Goal: Task Accomplishment & Management: Manage account settings

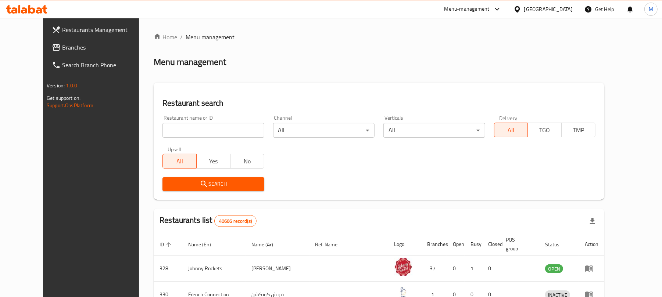
click at [539, 12] on div "[GEOGRAPHIC_DATA]" at bounding box center [548, 9] width 49 height 8
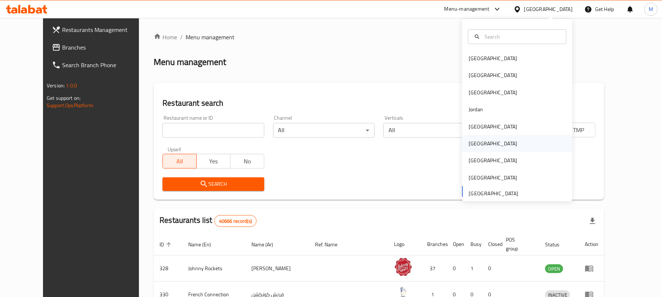
click at [471, 140] on div "[GEOGRAPHIC_DATA]" at bounding box center [493, 144] width 49 height 8
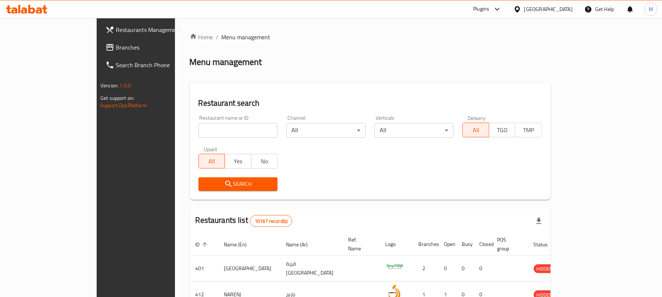
click at [116, 50] on span "Branches" at bounding box center [159, 47] width 86 height 9
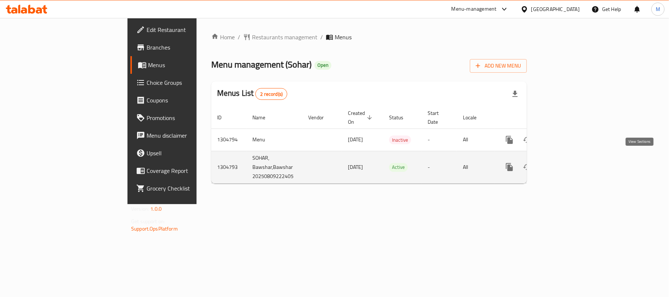
click at [572, 161] on link "enhanced table" at bounding box center [563, 167] width 18 height 18
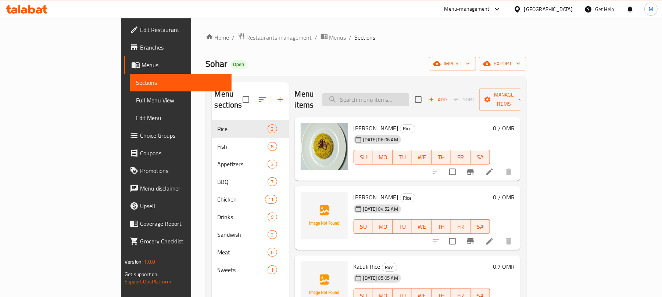
click at [406, 94] on input "search" at bounding box center [365, 99] width 87 height 13
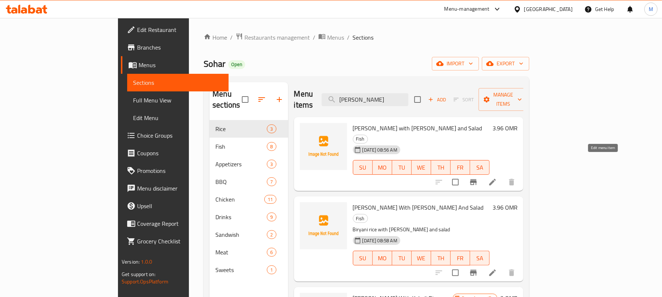
type input "Sherry"
click at [496, 179] on icon at bounding box center [492, 182] width 7 height 7
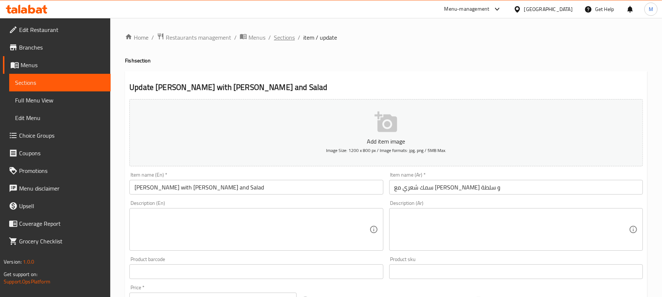
click at [286, 38] on span "Sections" at bounding box center [284, 37] width 21 height 9
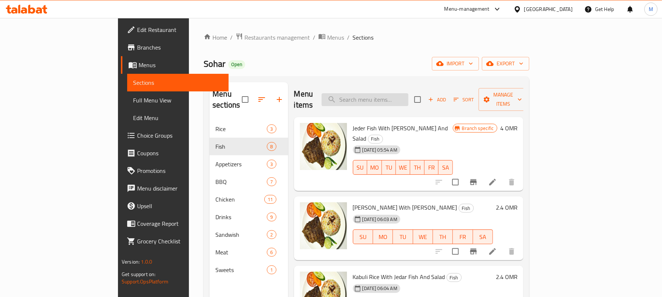
click at [400, 97] on input "search" at bounding box center [365, 99] width 87 height 13
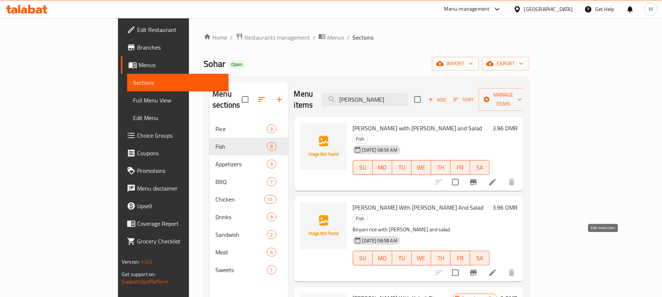
type input "Sherry"
click at [497, 269] on icon at bounding box center [492, 273] width 9 height 9
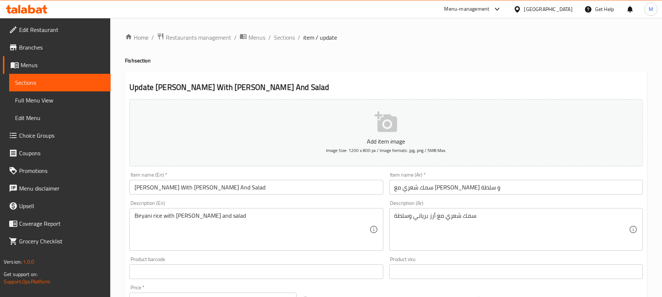
scroll to position [87, 0]
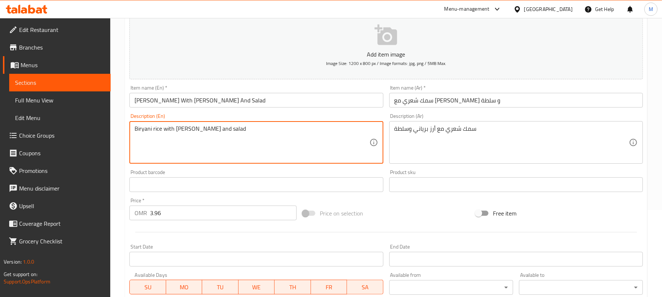
click at [278, 128] on textarea "Biryani rice with sherry fish and salad" at bounding box center [252, 142] width 235 height 35
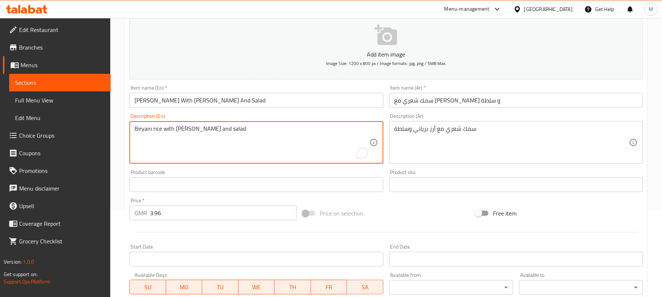
click at [278, 128] on textarea "Biryani rice with sherry fish and salad" at bounding box center [252, 142] width 235 height 35
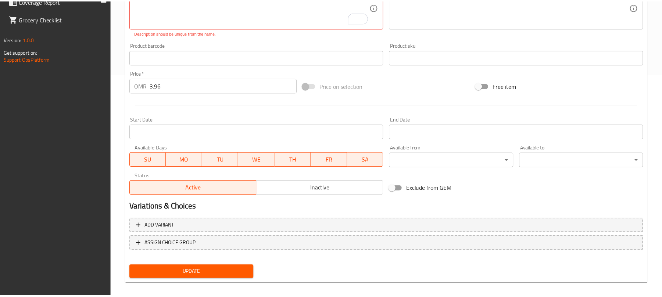
scroll to position [230, 0]
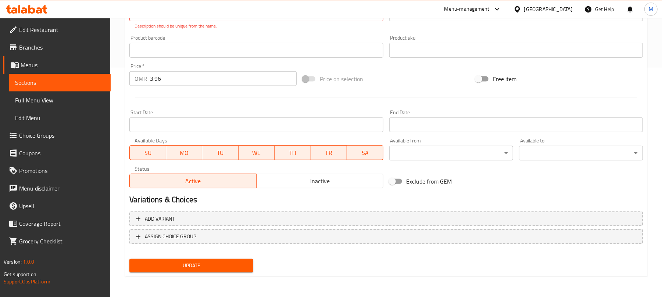
click at [270, 68] on div "Price   * OMR 3.96 Price *" at bounding box center [212, 75] width 167 height 22
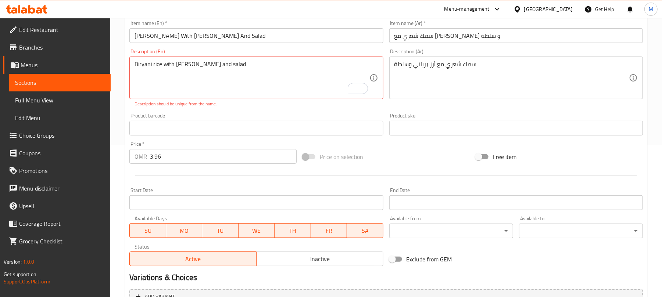
scroll to position [112, 0]
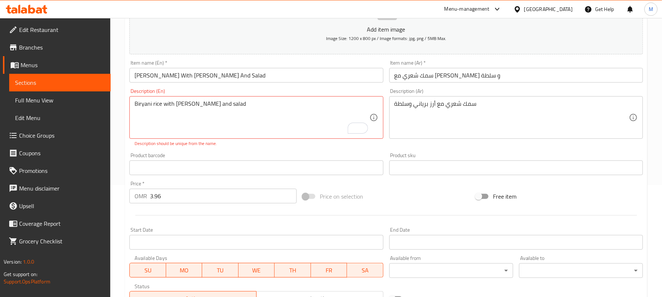
click at [243, 100] on div "Biryani rice with sherry fish and salad Description (En)" at bounding box center [256, 117] width 254 height 43
click at [465, 107] on textarea "سمك شعري مع أرز برياني وسلطة" at bounding box center [511, 117] width 235 height 35
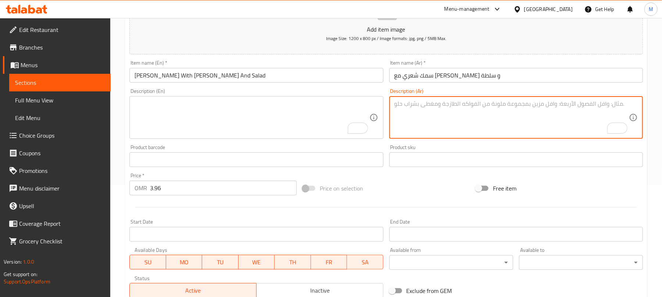
click at [652, 104] on div "Home / Restaurants management / Menus / Sections / item / update Fish section U…" at bounding box center [386, 156] width 552 height 501
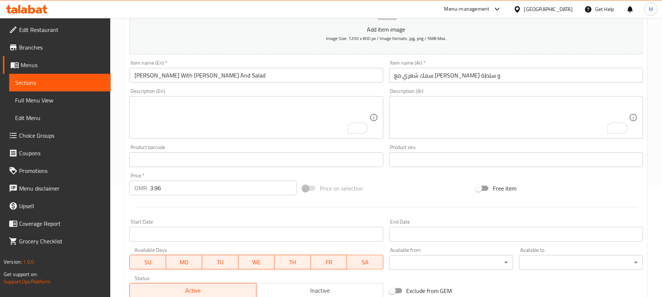
scroll to position [221, 0]
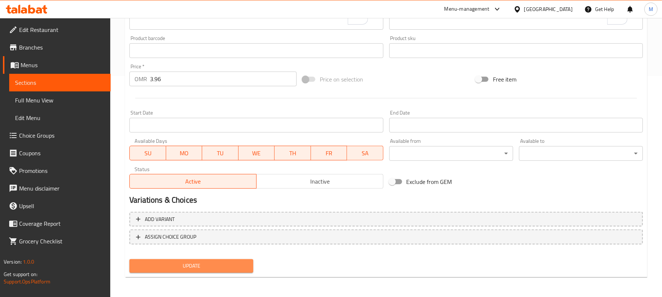
click at [233, 265] on span "Update" at bounding box center [191, 266] width 112 height 9
click at [230, 265] on span "Update" at bounding box center [191, 266] width 112 height 9
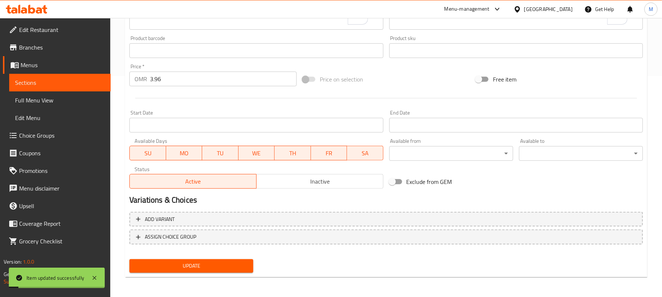
scroll to position [0, 0]
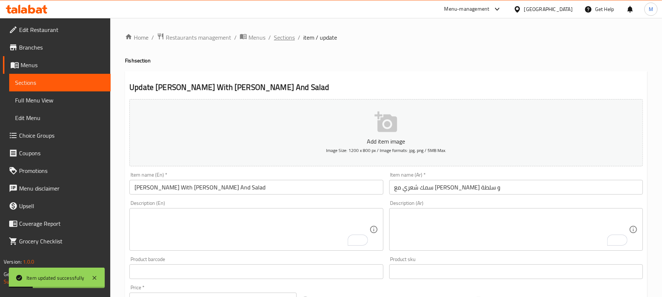
click at [288, 41] on span "Sections" at bounding box center [284, 37] width 21 height 9
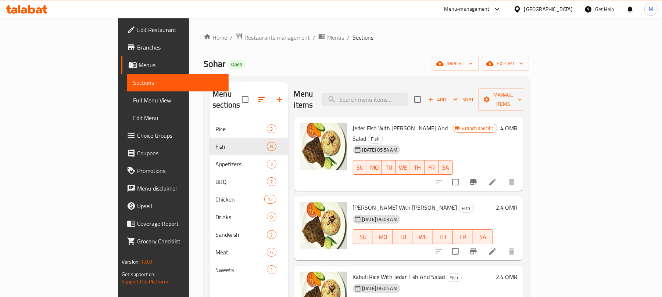
click at [520, 9] on icon at bounding box center [517, 9] width 5 height 6
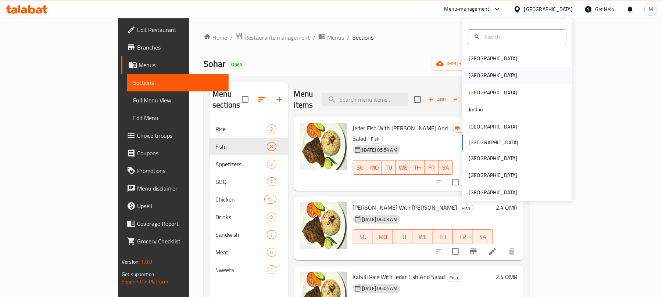
click at [472, 70] on div "[GEOGRAPHIC_DATA]" at bounding box center [493, 75] width 60 height 17
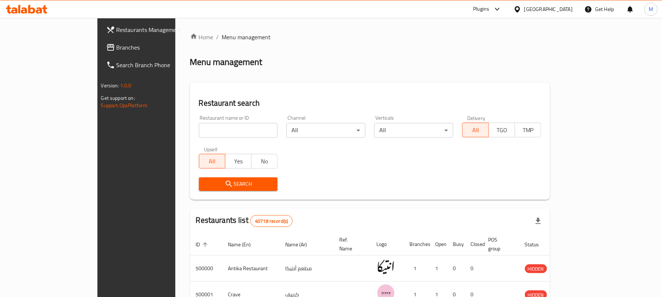
click at [199, 123] on div "Restaurant name or ID Restaurant name or ID" at bounding box center [238, 126] width 79 height 22
click at [199, 124] on input "search" at bounding box center [238, 130] width 79 height 15
paste input "648635"
type input "648635"
click button "Search" at bounding box center [238, 185] width 79 height 14
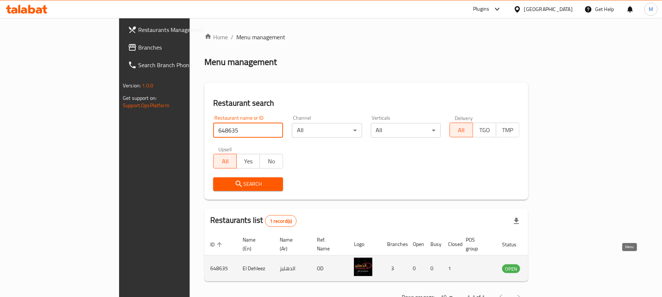
click at [549, 266] on icon "enhanced table" at bounding box center [545, 269] width 8 height 6
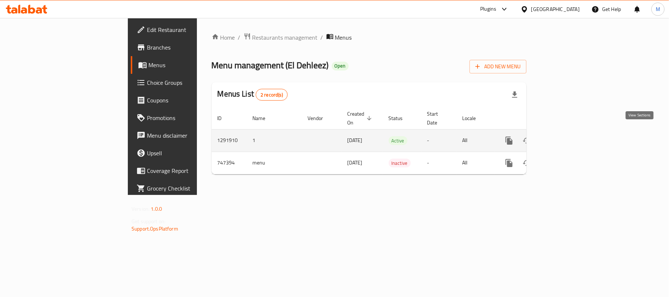
click at [567, 136] on icon "enhanced table" at bounding box center [562, 140] width 9 height 9
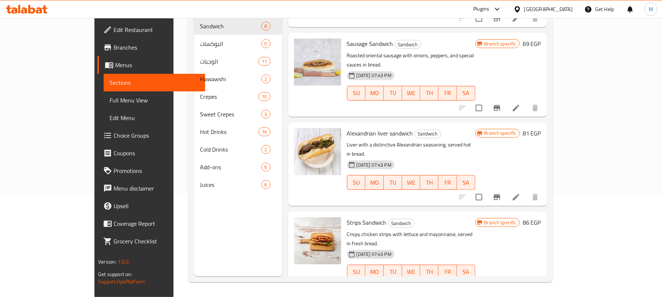
scroll to position [157, 0]
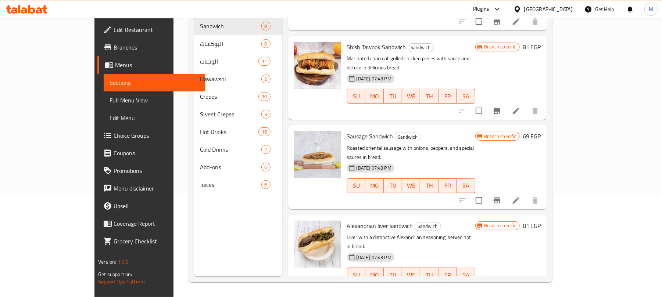
click at [188, 107] on div "Menu sections Sandwich 8 البوكسات 0 الوجبات 11 Hawawshi 2 Crepes 10 Sweet Crepe…" at bounding box center [370, 128] width 365 height 309
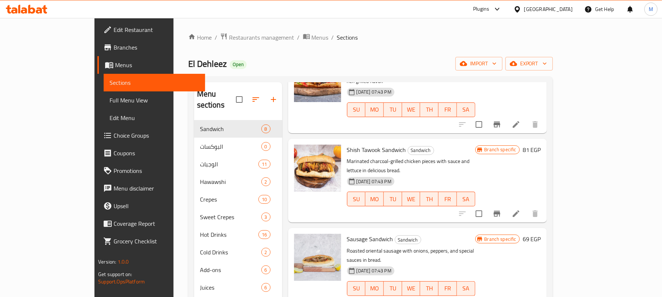
scroll to position [103, 0]
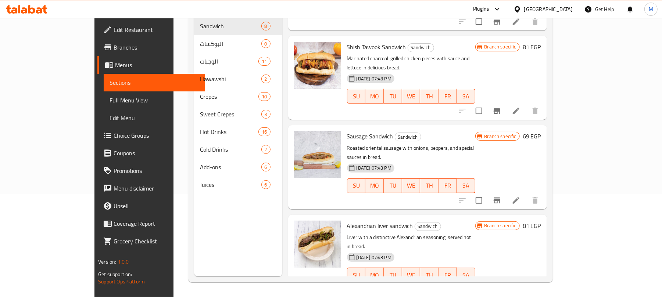
click at [553, 250] on div "Menu sections Sandwich 8 البوكسات 0 الوجبات 11 Hawawshi 2 Crepes 10 Sweet Crepe…" at bounding box center [370, 128] width 365 height 309
drag, startPoint x: 643, startPoint y: 250, endPoint x: 639, endPoint y: 184, distance: 66.3
click at [553, 184] on div "Menu sections Sandwich 8 البوكسات 0 الوجبات 11 Hawawshi 2 Crepes 10 Sweet Crepe…" at bounding box center [370, 128] width 365 height 309
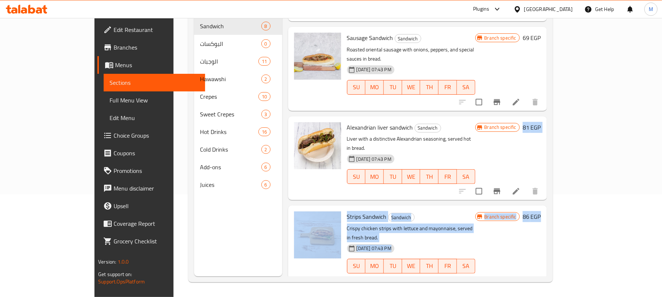
scroll to position [207, 0]
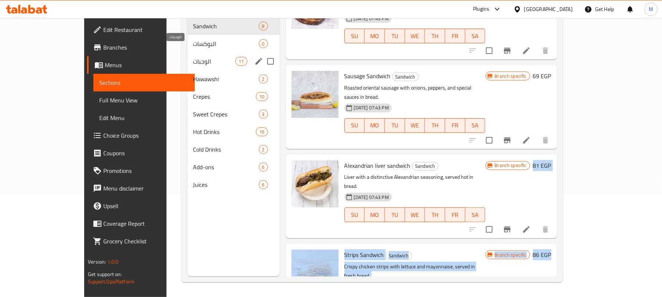
click at [193, 57] on span "الوجبات" at bounding box center [214, 61] width 42 height 9
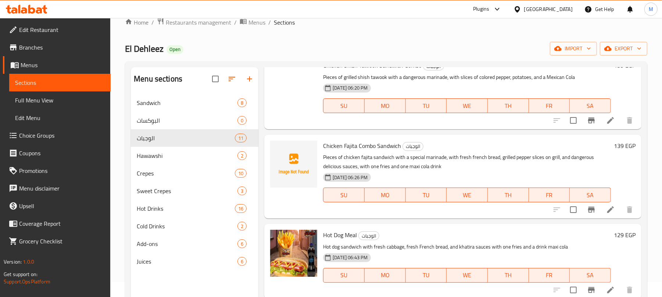
scroll to position [12, 0]
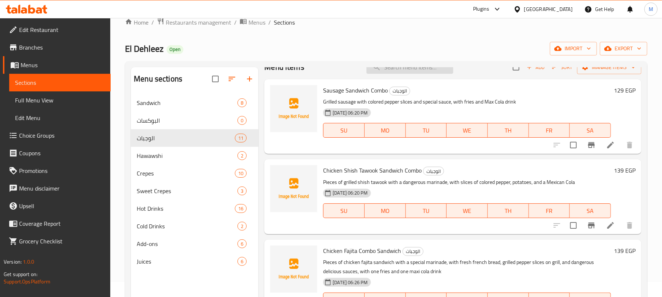
click at [396, 69] on input "search" at bounding box center [410, 67] width 87 height 13
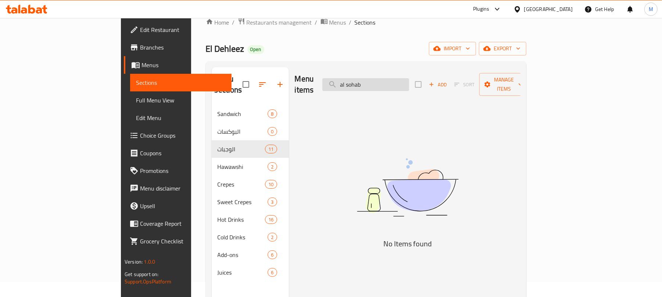
scroll to position [0, 0]
type input "a"
click at [397, 81] on input "Sohab" at bounding box center [365, 84] width 87 height 13
paste input "Friends offer"
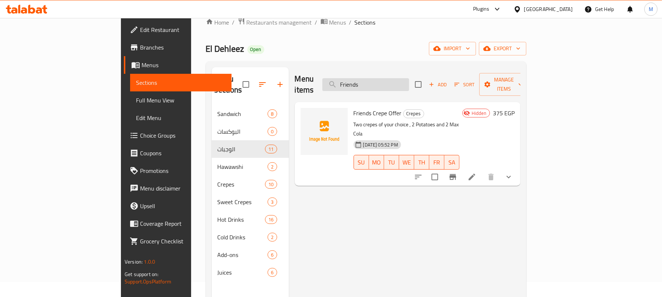
drag, startPoint x: 415, startPoint y: 76, endPoint x: 379, endPoint y: 78, distance: 35.3
click at [379, 78] on input "Friends" at bounding box center [365, 84] width 87 height 13
paste input "Shella Offer"
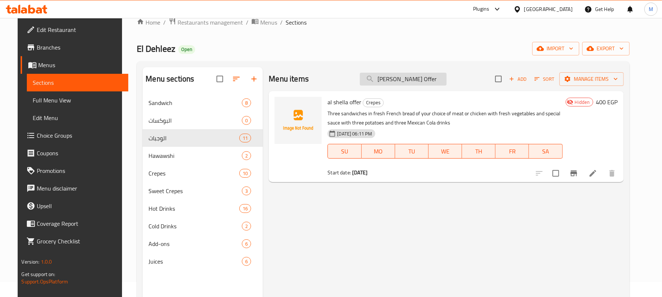
click at [385, 77] on input "Shella Offer" at bounding box center [403, 79] width 87 height 13
paste input "Friends"
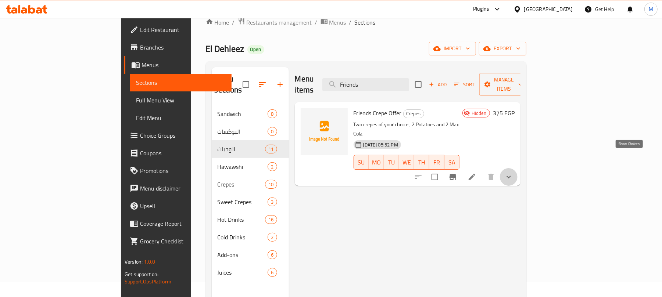
click at [513, 173] on icon "show more" at bounding box center [508, 177] width 9 height 9
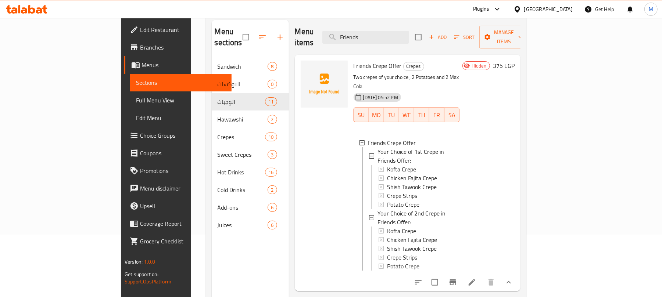
scroll to position [1, 0]
click at [409, 36] on input "Friends" at bounding box center [365, 37] width 87 height 13
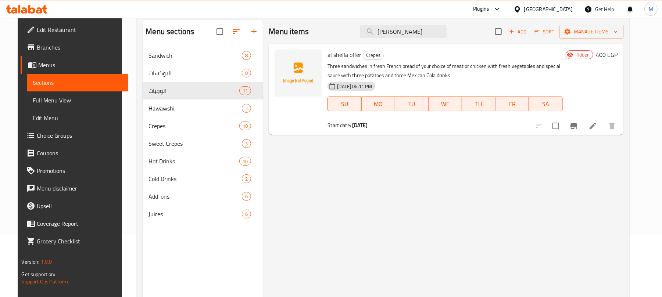
type input "Shella"
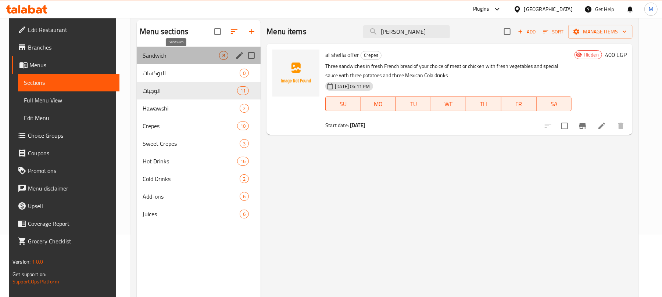
click at [178, 59] on span "Sandwich" at bounding box center [181, 55] width 76 height 9
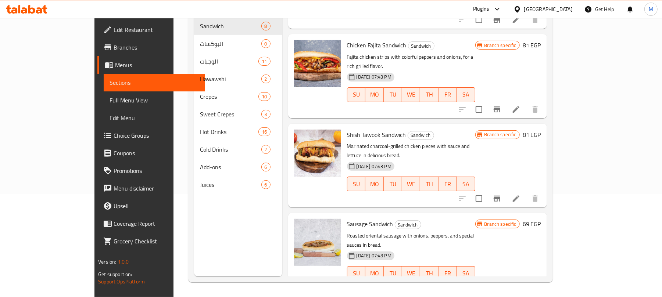
scroll to position [60, 0]
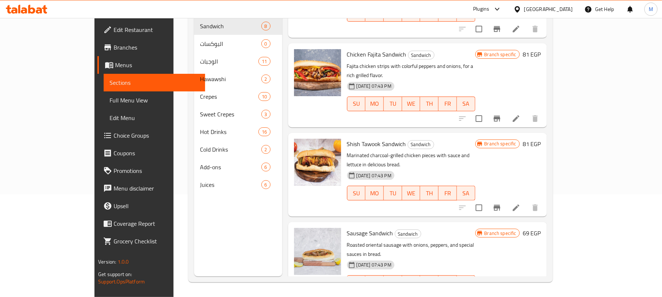
click at [114, 51] on span "Branches" at bounding box center [157, 47] width 86 height 9
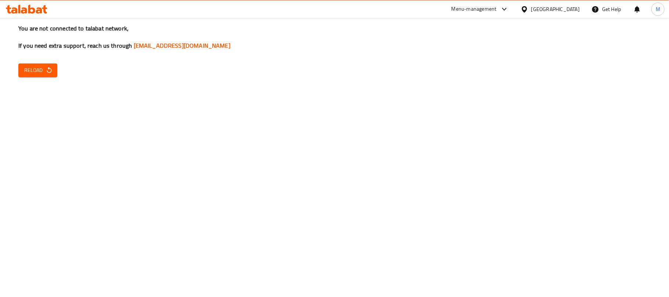
click at [54, 67] on button "Reload" at bounding box center [37, 71] width 39 height 14
click at [48, 66] on span "Reload" at bounding box center [37, 70] width 27 height 9
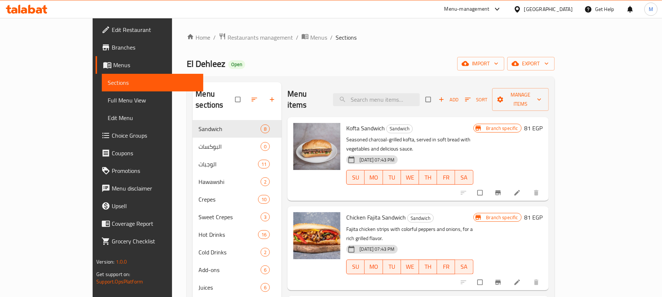
click at [490, 8] on div "Menu-management" at bounding box center [466, 9] width 45 height 9
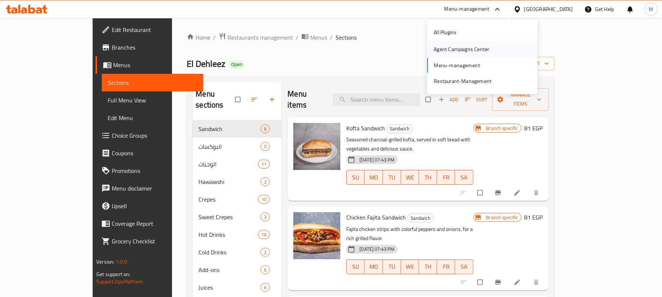
click at [462, 49] on div "Agent Campaigns Center" at bounding box center [462, 50] width 56 height 8
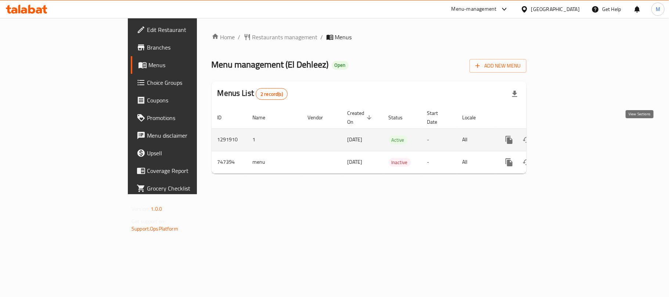
click at [571, 131] on link "enhanced table" at bounding box center [563, 140] width 18 height 18
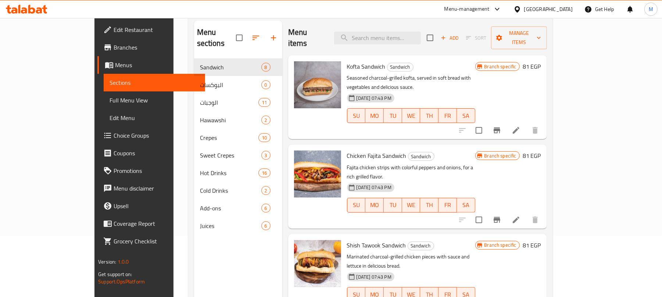
scroll to position [60, 0]
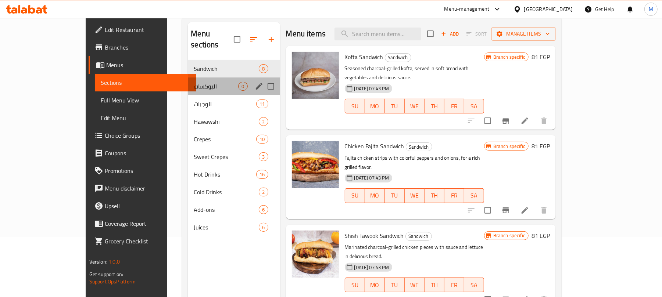
click at [188, 81] on div "البوكسات 0" at bounding box center [234, 87] width 92 height 18
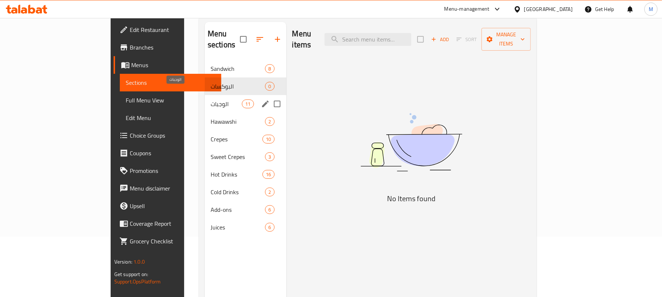
click at [211, 100] on span "الوجبات" at bounding box center [226, 104] width 31 height 9
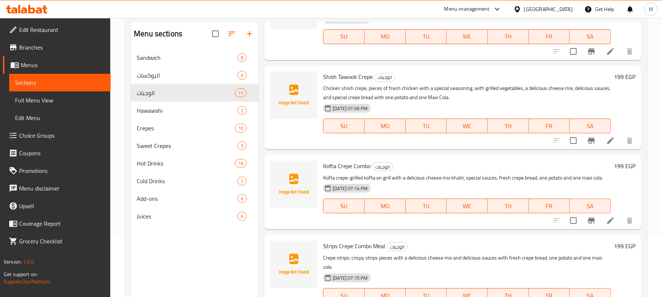
scroll to position [103, 0]
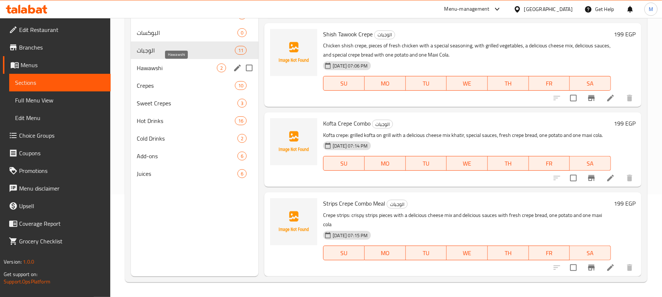
click at [165, 65] on span "Hawawshi" at bounding box center [177, 68] width 80 height 9
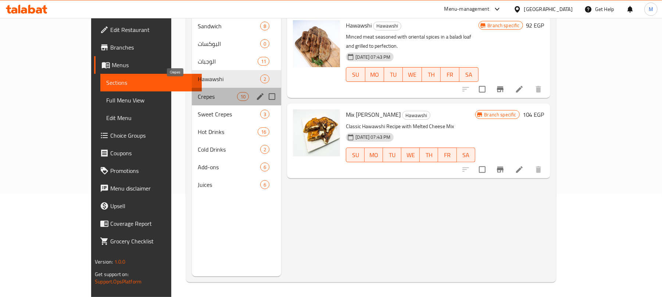
click at [198, 92] on span "Crepes" at bounding box center [217, 96] width 39 height 9
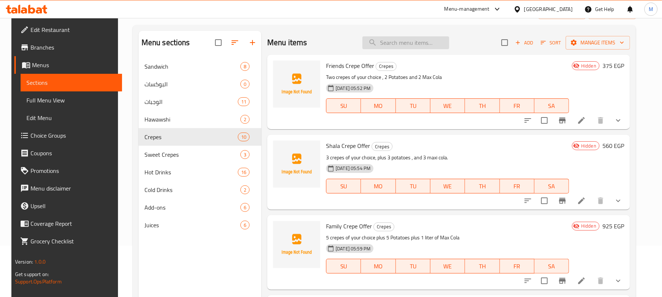
click at [428, 41] on input "search" at bounding box center [405, 42] width 87 height 13
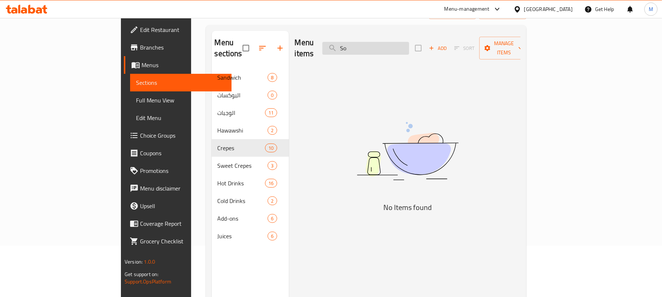
type input "S"
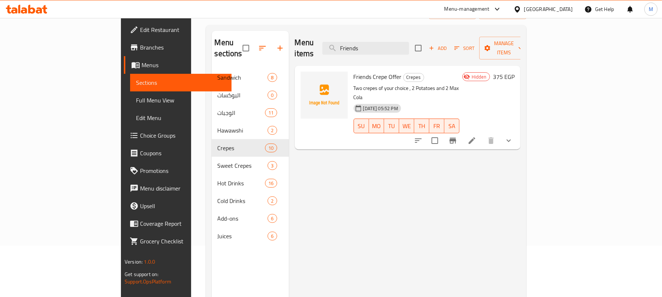
type input "Friends"
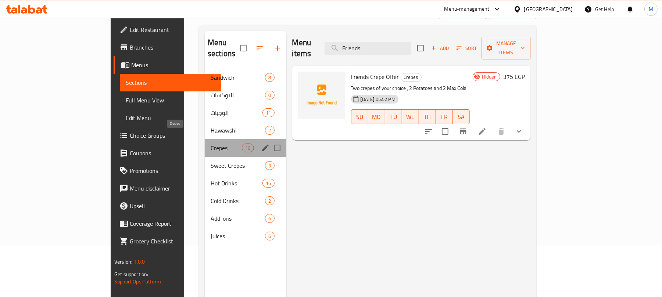
click at [211, 144] on span "Crepes" at bounding box center [226, 148] width 31 height 9
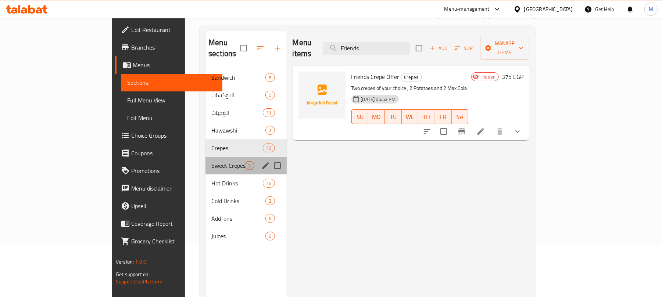
click at [206, 157] on div "Sweet Crepes 3" at bounding box center [246, 166] width 81 height 18
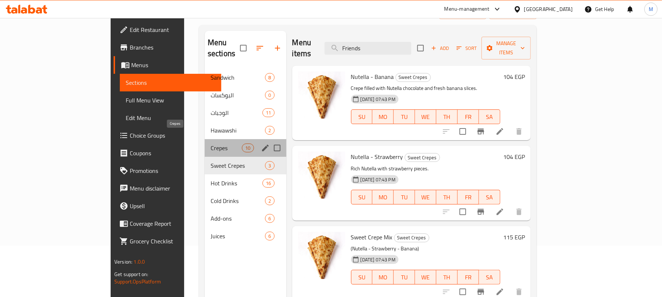
click at [211, 144] on span "Crepes" at bounding box center [226, 148] width 31 height 9
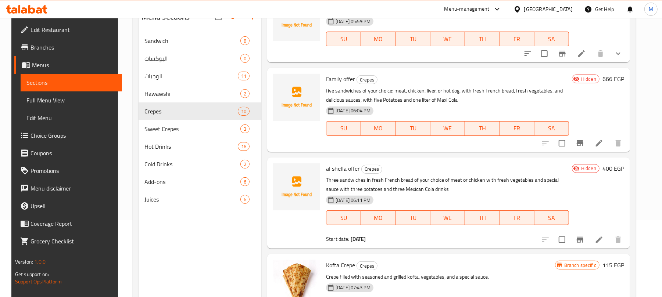
scroll to position [199, 0]
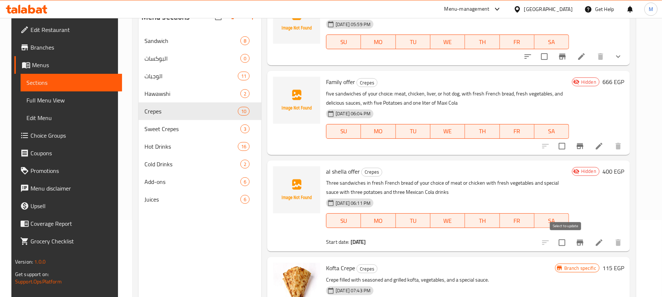
click at [565, 244] on input "checkbox" at bounding box center [561, 242] width 15 height 15
checkbox input "true"
click at [568, 148] on input "checkbox" at bounding box center [561, 146] width 15 height 15
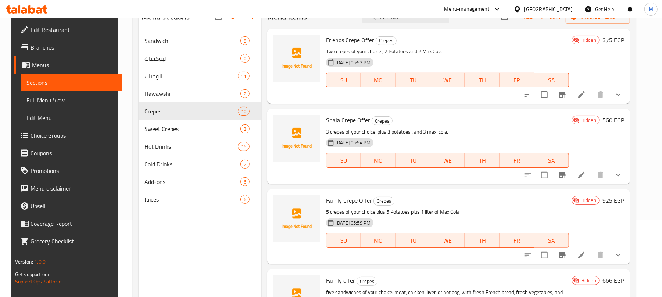
scroll to position [0, 0]
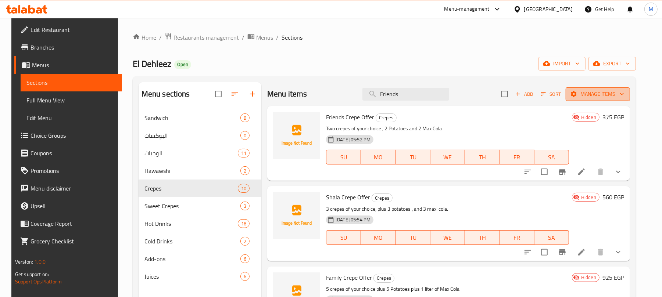
click at [583, 93] on span "Manage items" at bounding box center [598, 94] width 53 height 9
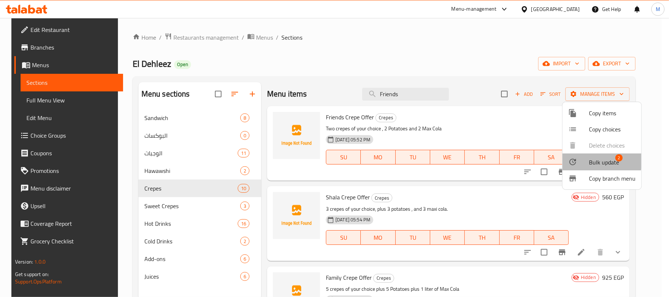
click at [587, 158] on div at bounding box center [579, 162] width 21 height 9
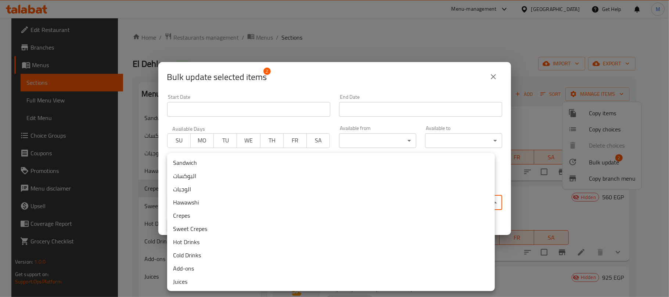
click at [315, 198] on body "​ Menu-management Egypt Get Help M Edit Restaurant Branches Menus Sections Full…" at bounding box center [334, 157] width 669 height 279
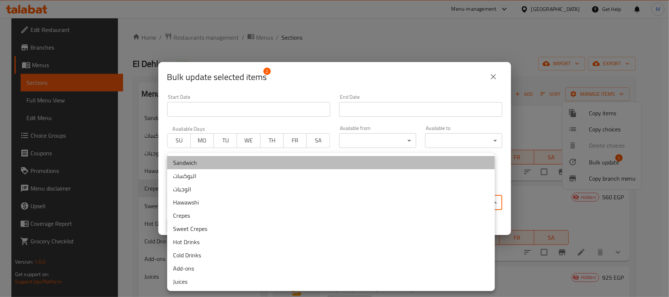
click at [242, 162] on li "Sandwich" at bounding box center [331, 162] width 328 height 13
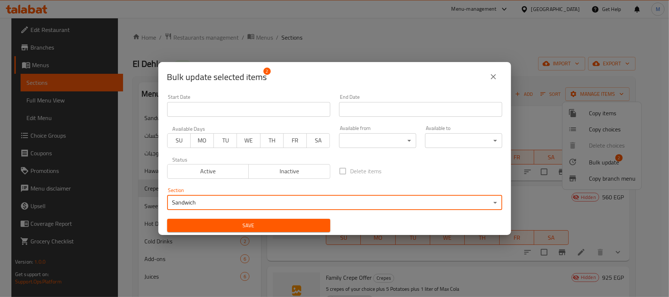
click at [285, 224] on span "Save" at bounding box center [248, 225] width 151 height 9
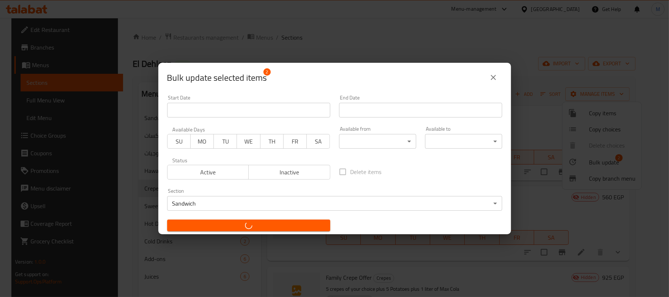
checkbox input "false"
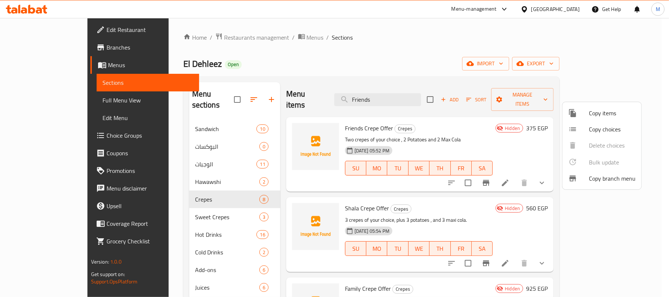
click at [649, 86] on div at bounding box center [334, 148] width 669 height 297
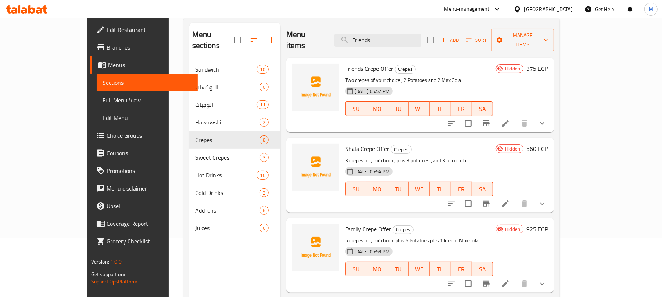
scroll to position [59, 0]
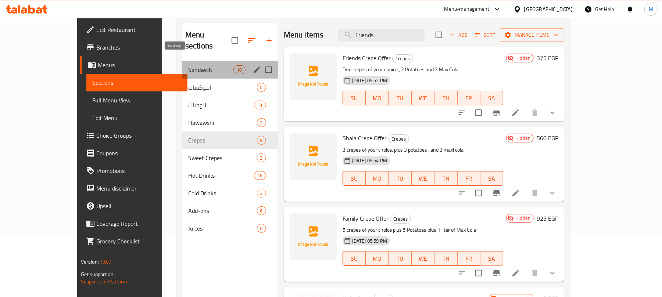
click at [188, 65] on span "Sandwich" at bounding box center [211, 69] width 46 height 9
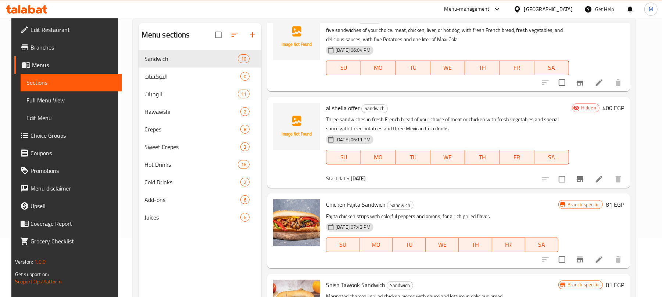
scroll to position [124, 0]
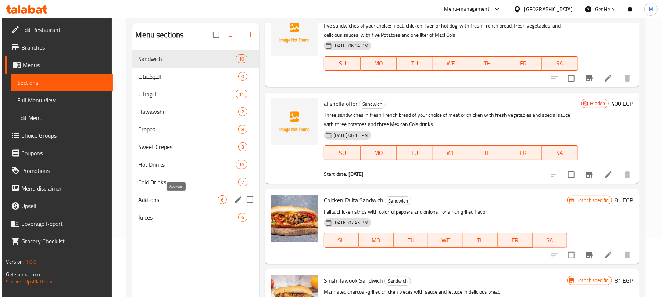
click at [159, 197] on span "Add-ons" at bounding box center [177, 200] width 79 height 9
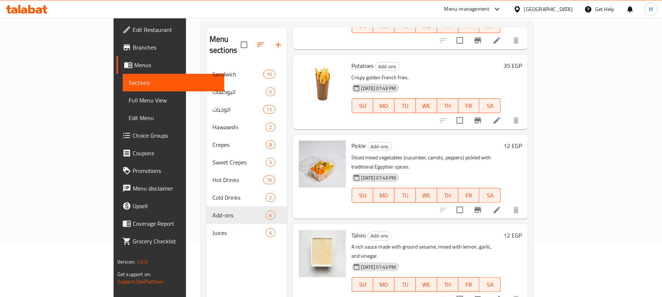
scroll to position [59, 0]
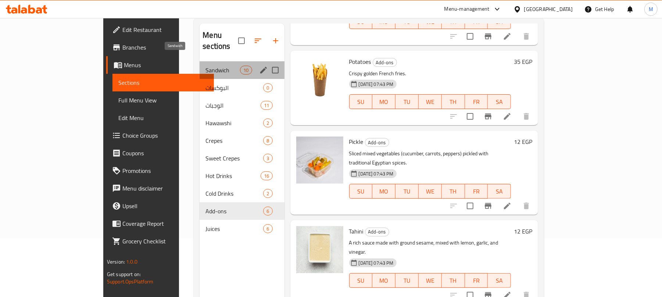
click at [206, 66] on span "Sandwich" at bounding box center [223, 70] width 35 height 9
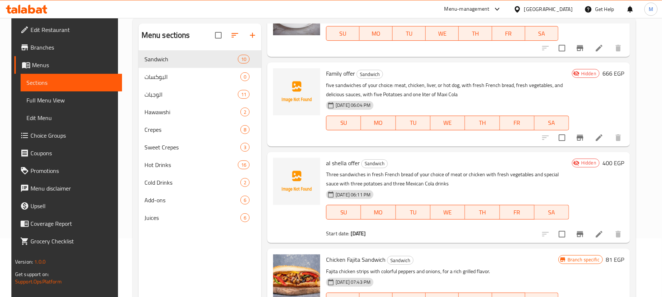
scroll to position [64, 0]
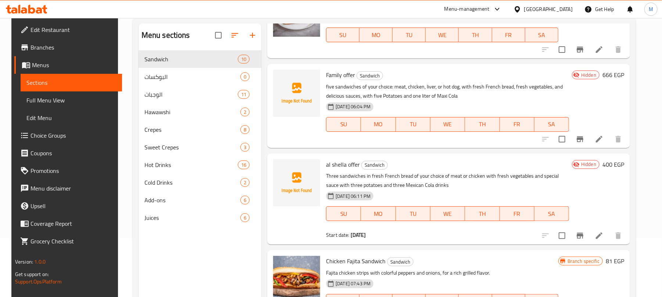
click at [636, 87] on div "Menu sections Sandwich 10 البوكسات 0 الوجبات 11 Hawawshi 2 Crepes 8 Sweet Crepe…" at bounding box center [384, 172] width 503 height 309
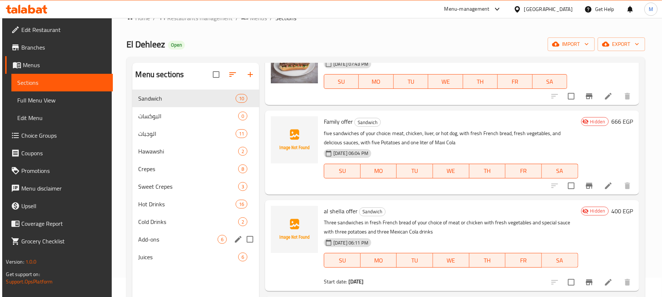
scroll to position [39, 0]
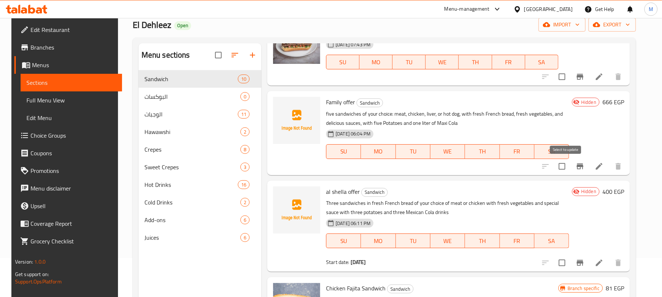
click at [563, 168] on input "checkbox" at bounding box center [561, 166] width 15 height 15
checkbox input "true"
click at [567, 261] on input "checkbox" at bounding box center [561, 263] width 15 height 15
checkbox input "true"
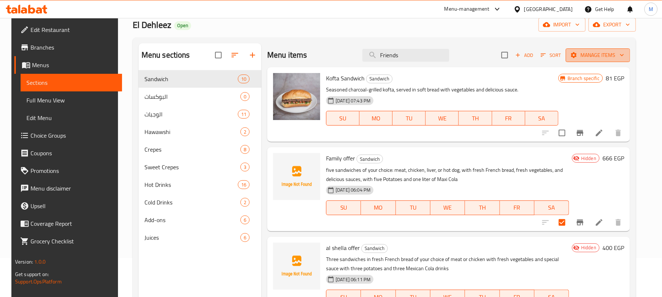
click at [608, 59] on span "Manage items" at bounding box center [598, 55] width 53 height 9
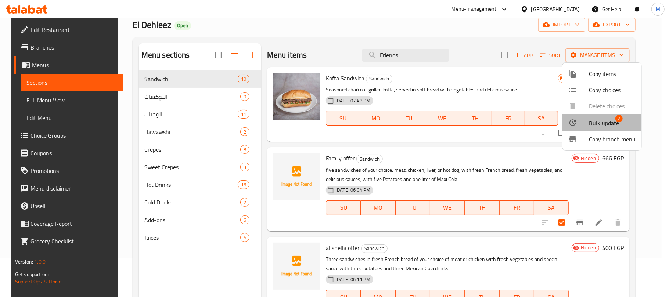
click at [583, 124] on div at bounding box center [579, 122] width 21 height 9
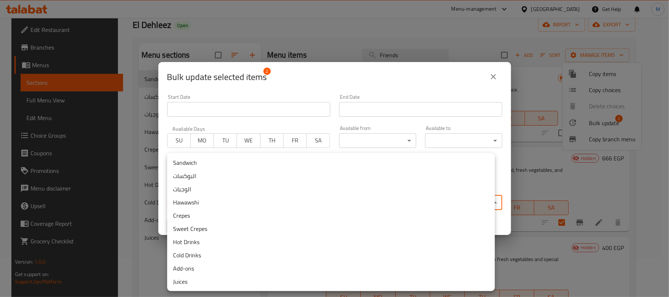
click at [355, 195] on body "​ Menu-management Egypt Get Help M Edit Restaurant Branches Menus Sections Full…" at bounding box center [334, 118] width 669 height 279
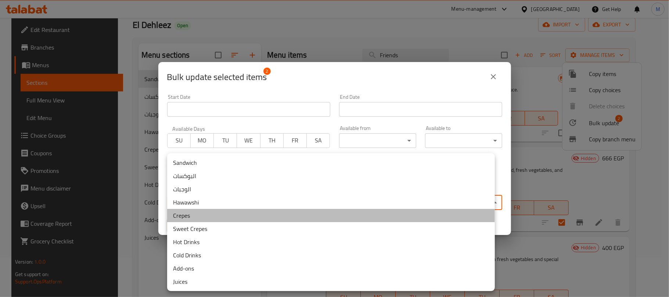
click at [283, 220] on li "Crepes" at bounding box center [331, 215] width 328 height 13
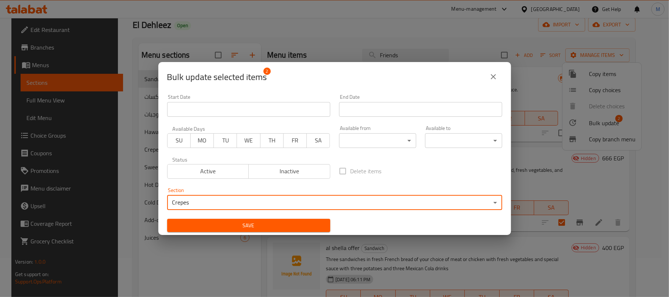
click at [315, 229] on span "Save" at bounding box center [248, 225] width 151 height 9
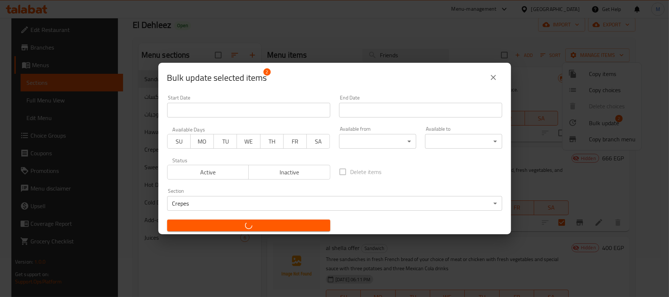
checkbox input "false"
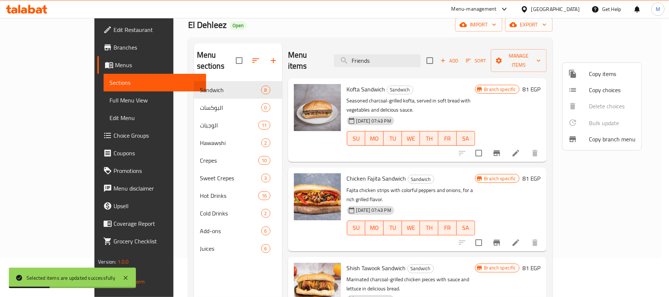
click at [157, 146] on div at bounding box center [334, 148] width 669 height 297
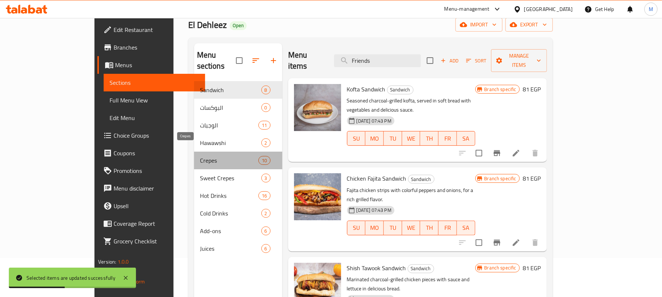
click at [200, 156] on span "Crepes" at bounding box center [229, 160] width 59 height 9
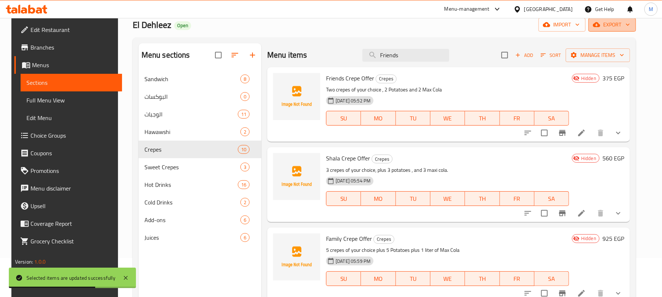
click at [600, 23] on icon "button" at bounding box center [596, 24] width 7 height 5
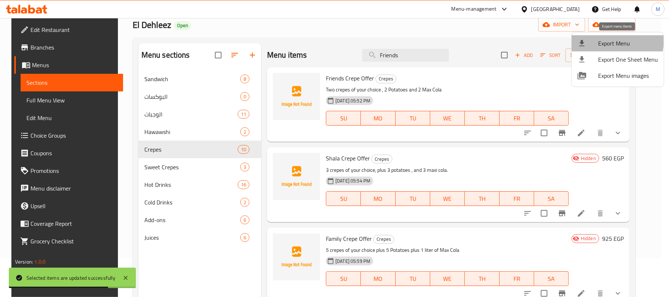
click at [611, 41] on span "Export Menu" at bounding box center [629, 43] width 60 height 9
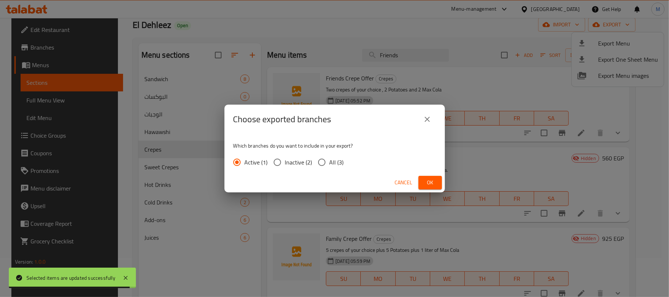
click at [333, 165] on span "All (3)" at bounding box center [337, 162] width 14 height 9
click at [330, 165] on input "All (3)" at bounding box center [321, 162] width 15 height 15
radio input "true"
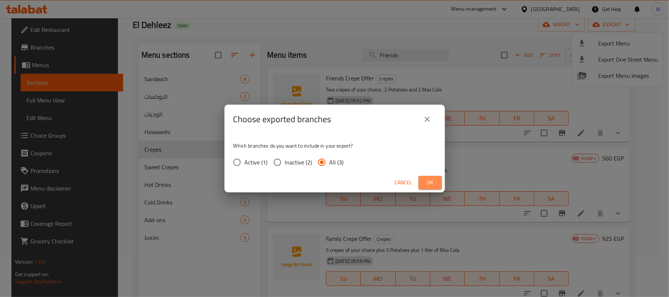
click at [438, 186] on button "Ok" at bounding box center [431, 183] width 24 height 14
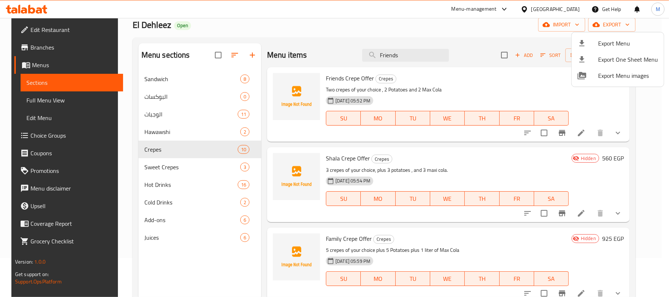
click at [624, 212] on div at bounding box center [334, 148] width 669 height 297
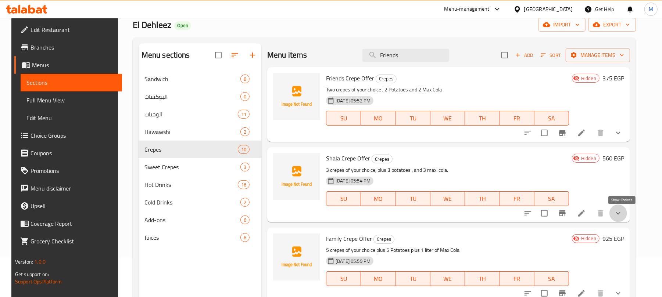
click at [623, 212] on icon "show more" at bounding box center [618, 213] width 9 height 9
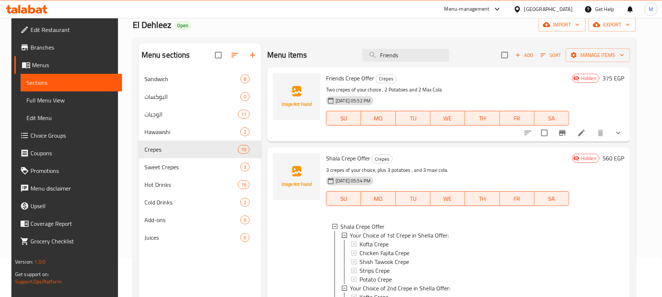
scroll to position [5, 0]
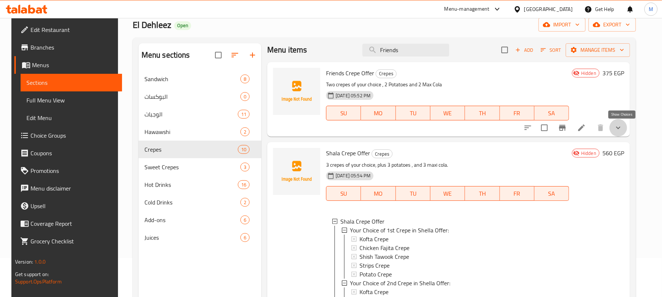
click at [622, 126] on icon "show more" at bounding box center [618, 128] width 9 height 9
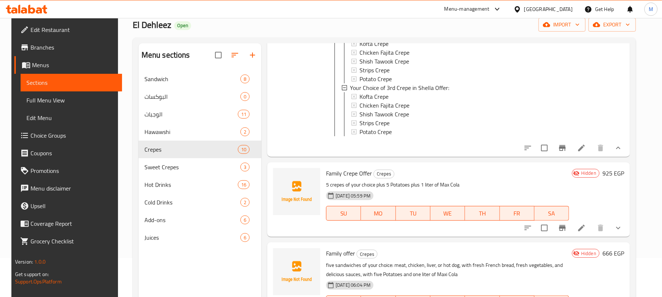
scroll to position [0, 0]
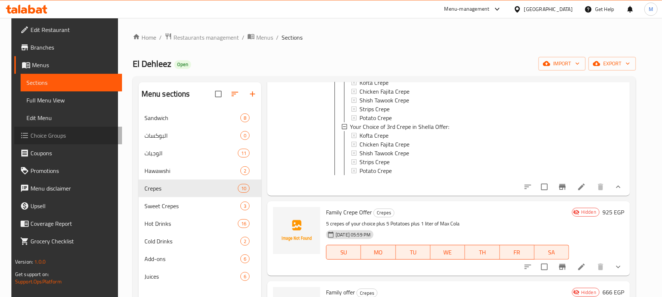
click at [42, 142] on link "Choice Groups" at bounding box center [68, 136] width 108 height 18
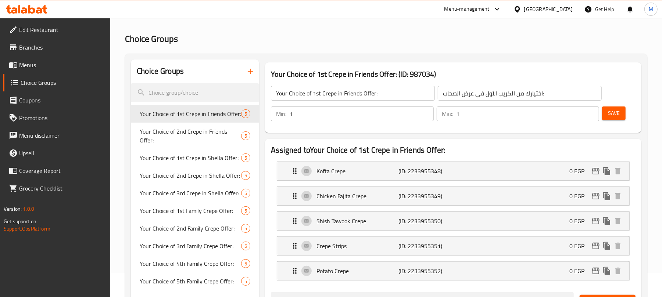
scroll to position [15, 0]
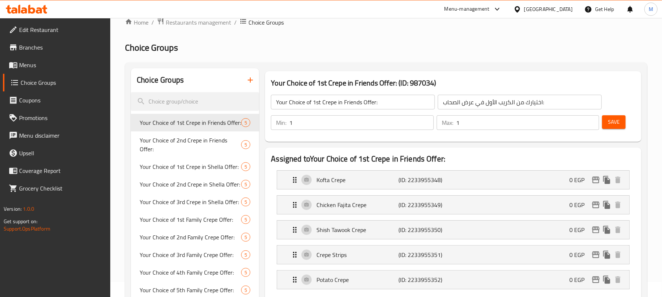
click at [251, 82] on icon "button" at bounding box center [250, 80] width 9 height 9
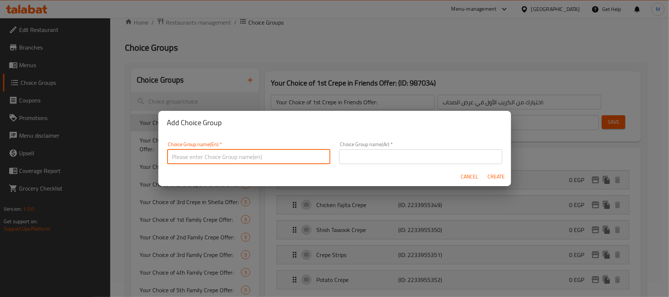
click at [217, 158] on input "text" at bounding box center [248, 157] width 163 height 15
type input "Your Choice of the 1st Sandwich for Family Offer"
click at [370, 150] on input "text" at bounding box center [420, 157] width 163 height 15
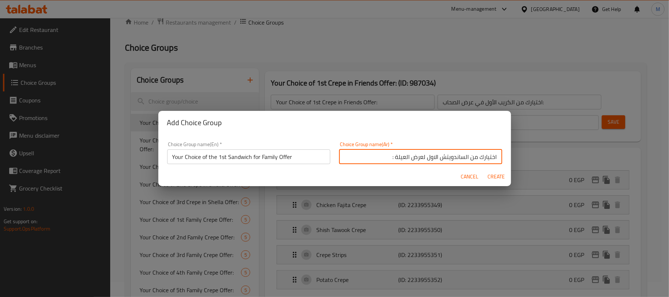
type input "اختيارك من الساندويتش الاول لعرض العيلة :"
click at [301, 162] on input "Your Choice of the 1st Sandwich for Family Offer" at bounding box center [248, 157] width 163 height 15
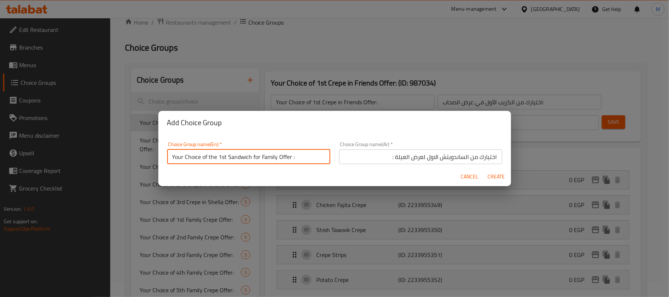
type input "Your Choice of the 1st Sandwich for Family Offer :"
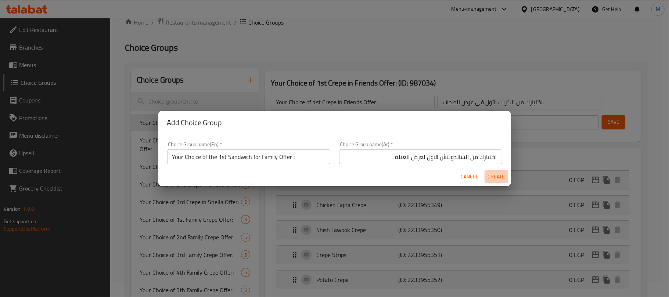
click at [487, 176] on button "Create" at bounding box center [497, 177] width 24 height 14
type input "Your Choice of the 1st Sandwich for Family Offer :"
type input "اختيارك من الساندويتش الاول لعرض العيلة :"
type input "0"
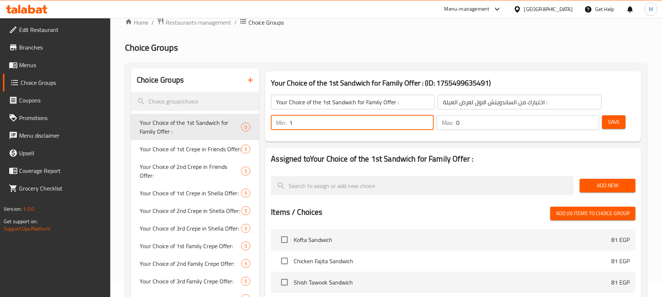
type input "1"
click at [426, 120] on input "1" at bounding box center [361, 122] width 144 height 15
type input "1"
click at [590, 120] on input "1" at bounding box center [527, 122] width 143 height 15
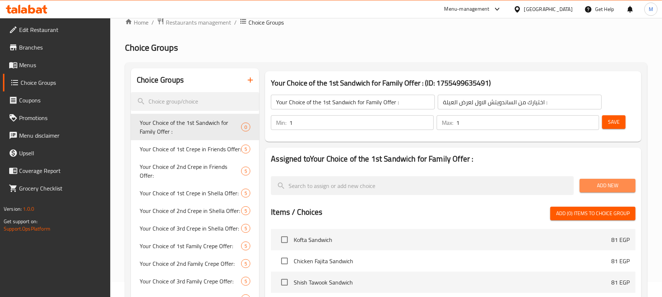
click at [599, 184] on span "Add New" at bounding box center [608, 185] width 44 height 9
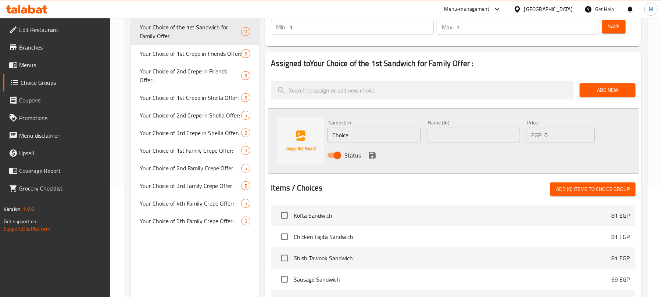
scroll to position [132, 0]
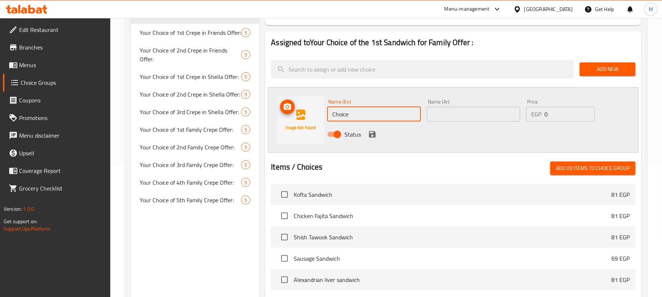
drag, startPoint x: 374, startPoint y: 114, endPoint x: 309, endPoint y: 114, distance: 65.4
click at [309, 114] on div "Name (En) Choice Name (En) Name (Ar) Name (Ar) Price EGP 0 Price Status" at bounding box center [453, 119] width 371 height 65
type input "،"
type input "Kofta Sandwich"
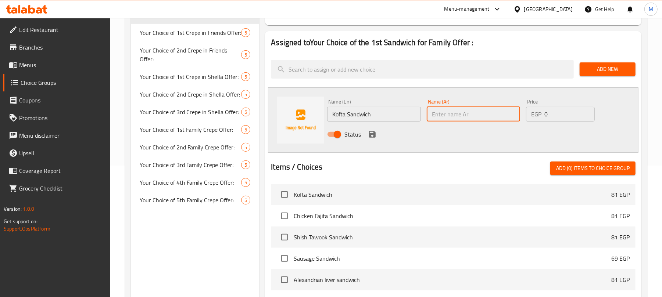
click at [470, 112] on input "text" at bounding box center [473, 114] width 93 height 15
type input "ساندويتش كفتة"
click at [369, 132] on icon "save" at bounding box center [372, 134] width 7 height 7
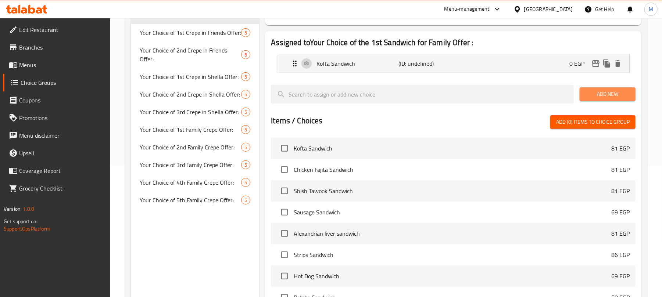
click at [599, 96] on span "Add New" at bounding box center [608, 94] width 44 height 9
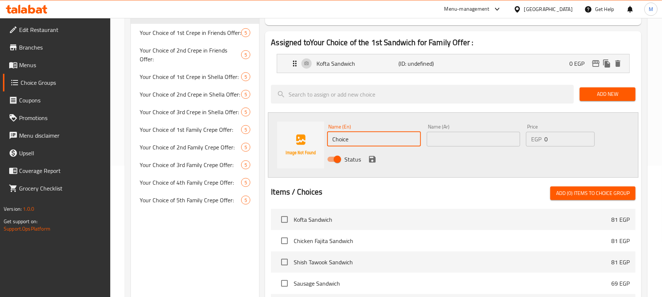
drag, startPoint x: 389, startPoint y: 139, endPoint x: 303, endPoint y: 133, distance: 85.9
click at [303, 133] on div "Name (En) Choice Name (En) Name (Ar) Name (Ar) Price EGP 0 Price Status" at bounding box center [453, 144] width 371 height 65
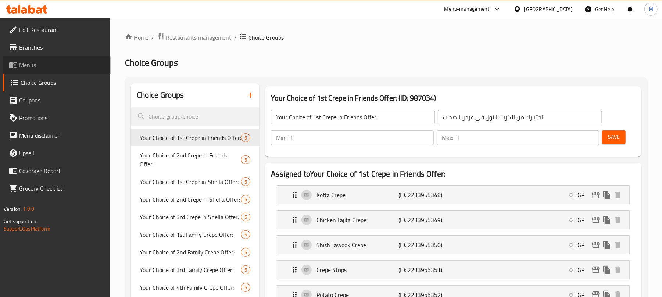
click at [39, 63] on span "Menus" at bounding box center [62, 65] width 86 height 9
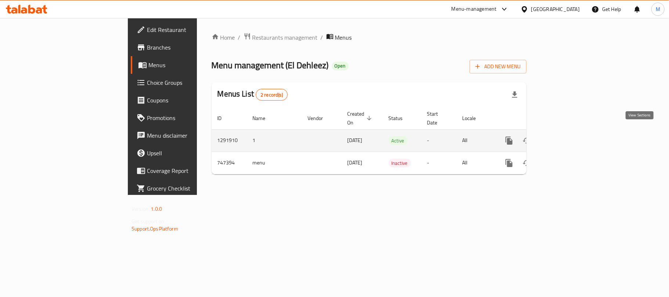
click at [567, 136] on icon "enhanced table" at bounding box center [562, 140] width 9 height 9
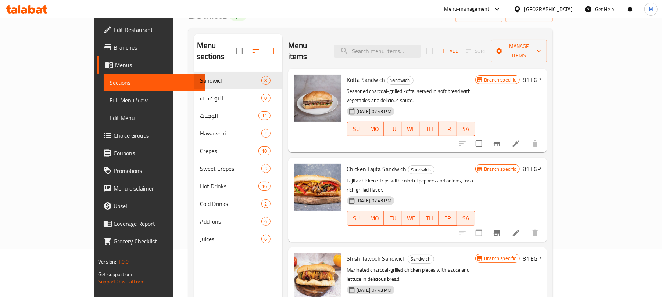
scroll to position [51, 0]
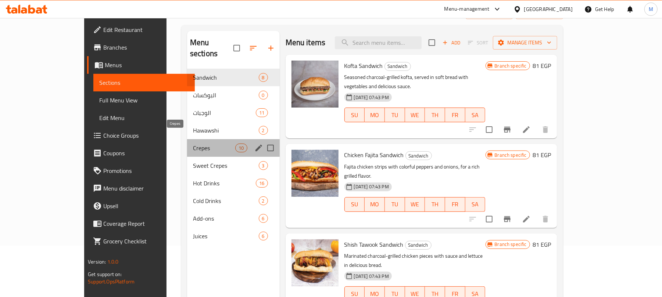
click at [193, 144] on span "Crepes" at bounding box center [214, 148] width 42 height 9
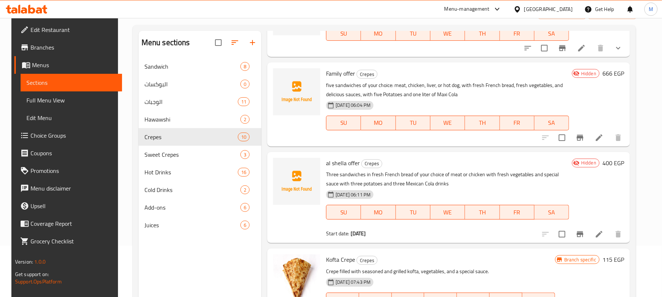
scroll to position [229, 0]
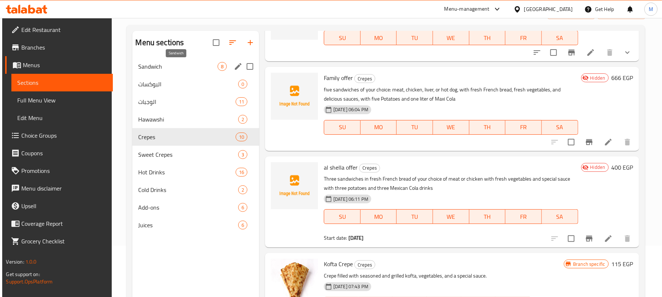
click at [166, 68] on span "Sandwich" at bounding box center [177, 66] width 79 height 9
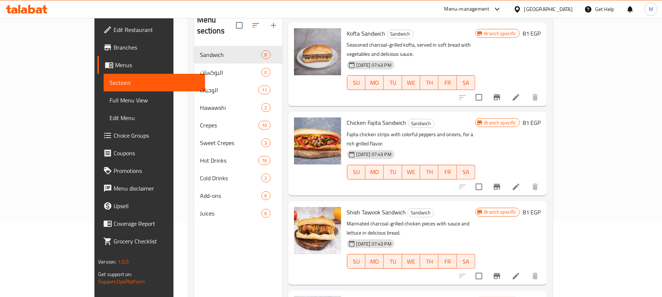
scroll to position [75, 0]
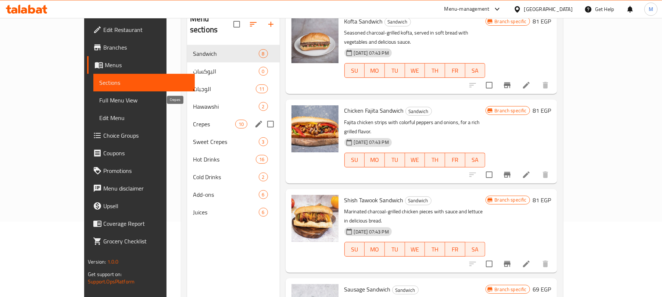
click at [193, 120] on span "Crepes" at bounding box center [214, 124] width 42 height 9
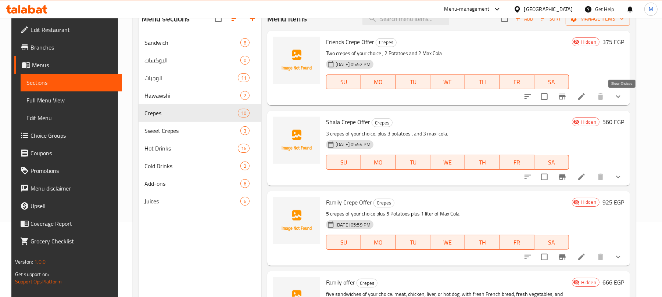
click at [620, 99] on icon "show more" at bounding box center [618, 96] width 9 height 9
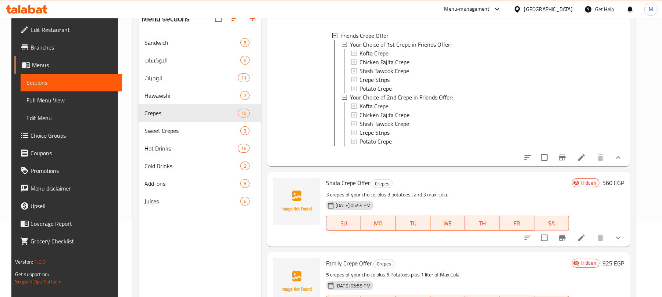
scroll to position [111, 0]
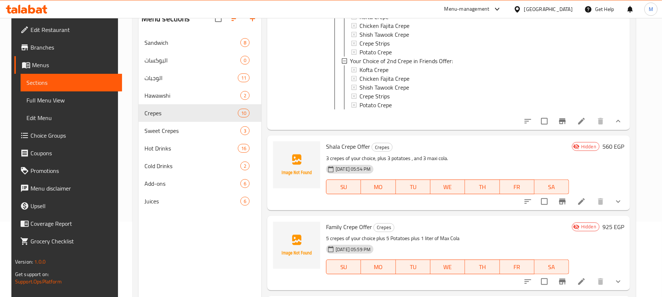
click at [626, 122] on button "show more" at bounding box center [619, 121] width 18 height 18
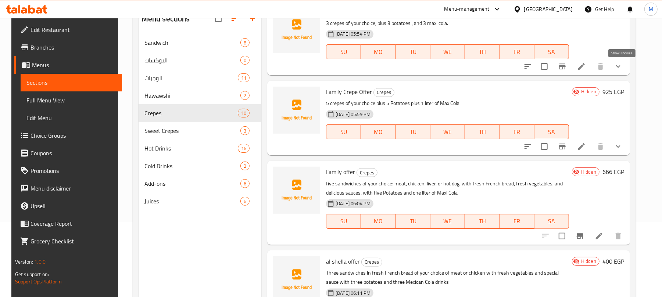
click at [623, 69] on icon "show more" at bounding box center [618, 66] width 9 height 9
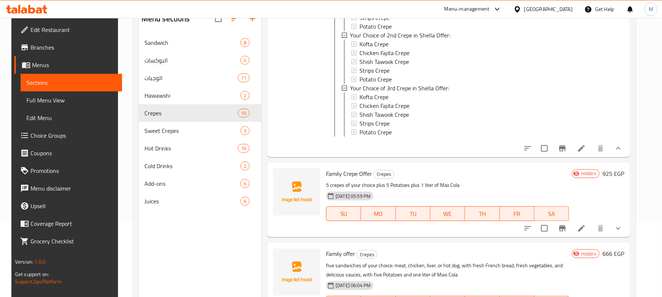
scroll to position [211, 0]
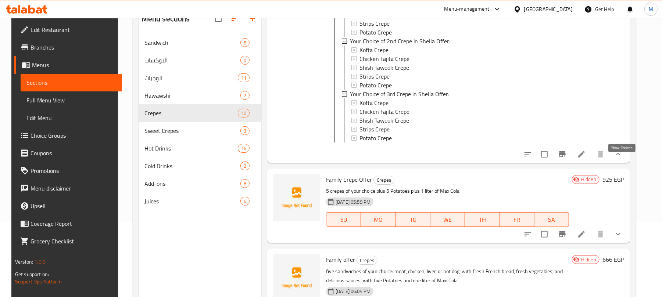
click at [622, 159] on icon "show more" at bounding box center [618, 154] width 9 height 9
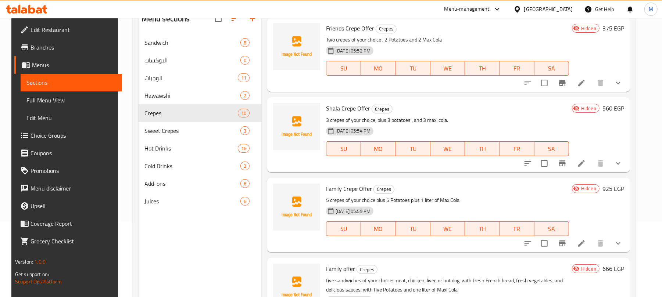
scroll to position [15, 0]
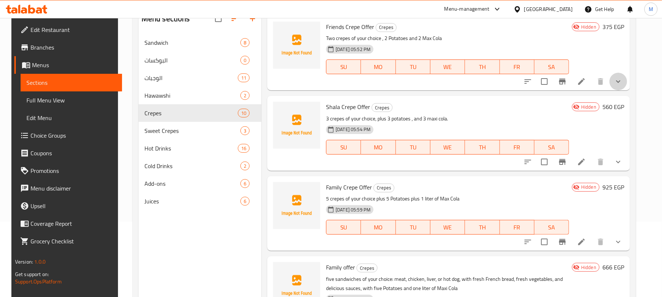
click at [627, 79] on button "show more" at bounding box center [619, 82] width 18 height 18
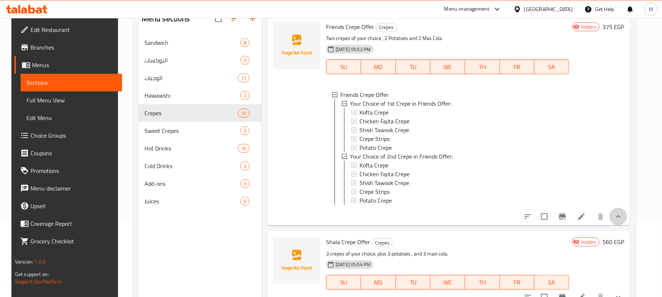
click at [627, 226] on button "show more" at bounding box center [619, 217] width 18 height 18
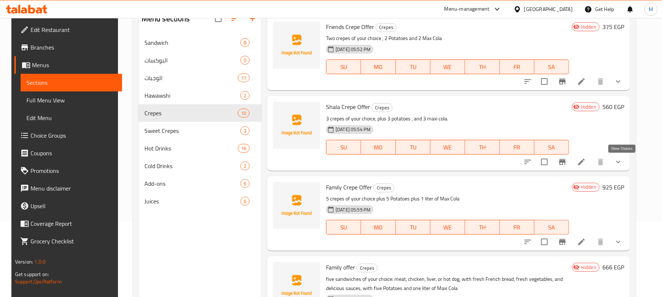
click at [619, 159] on icon "show more" at bounding box center [618, 162] width 9 height 9
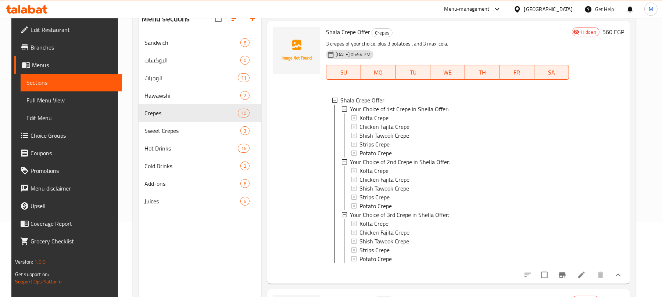
scroll to position [187, 0]
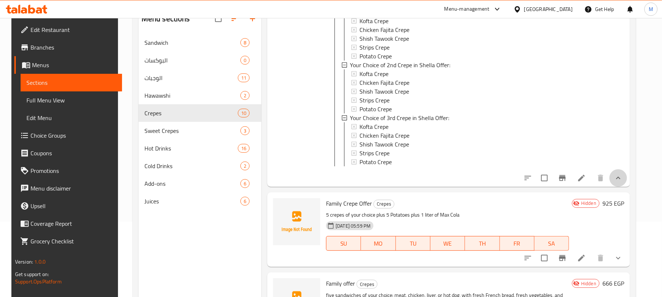
click at [627, 182] on button "show more" at bounding box center [619, 178] width 18 height 18
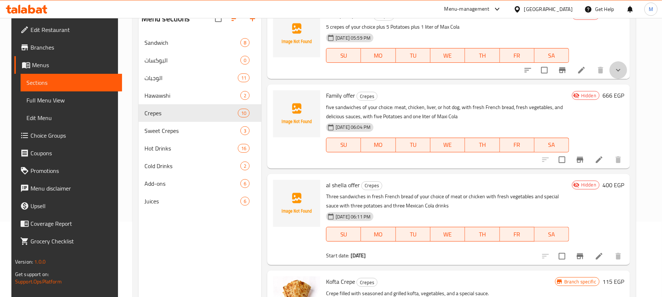
click at [624, 62] on button "show more" at bounding box center [619, 70] width 18 height 18
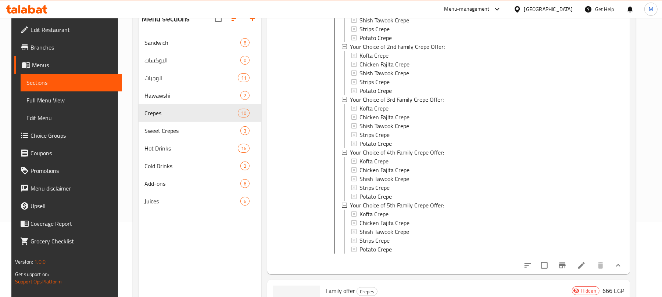
scroll to position [340, 0]
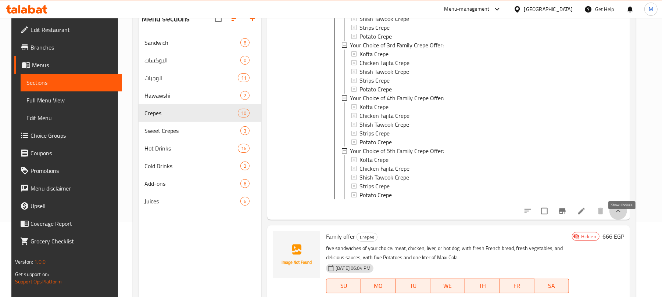
click at [623, 216] on icon "show more" at bounding box center [618, 211] width 9 height 9
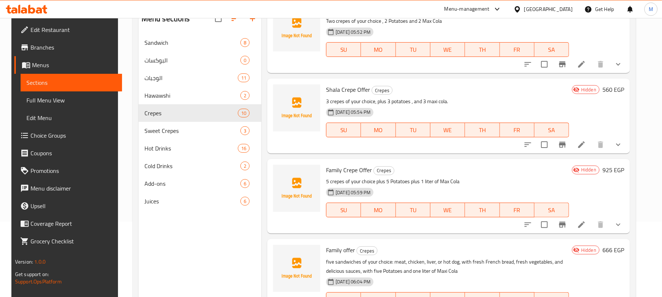
scroll to position [0, 0]
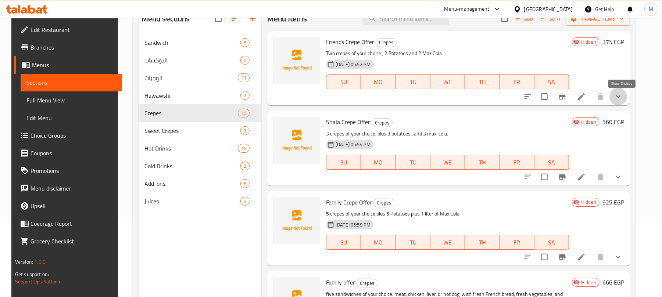
click at [622, 100] on icon "show more" at bounding box center [618, 96] width 9 height 9
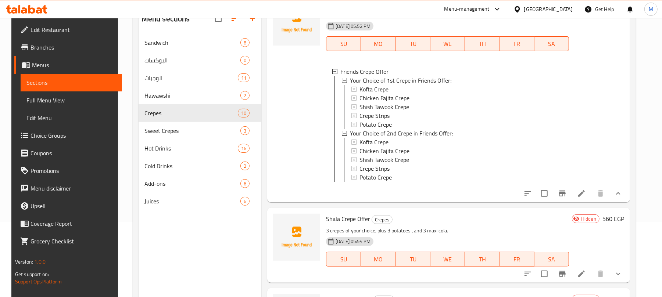
scroll to position [31, 0]
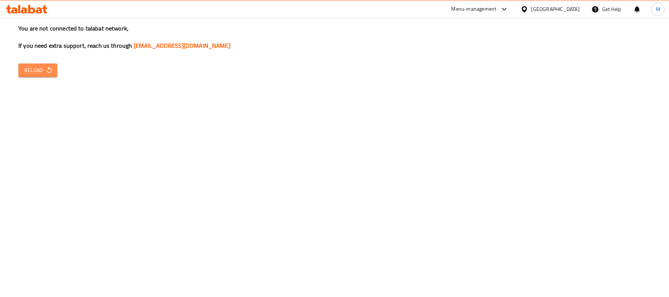
click at [40, 68] on span "Reload" at bounding box center [37, 70] width 27 height 9
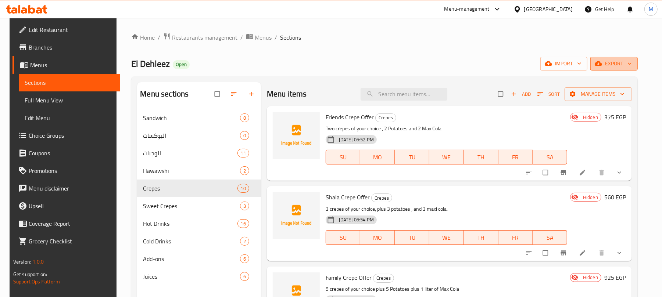
click at [624, 62] on span "export" at bounding box center [614, 63] width 36 height 9
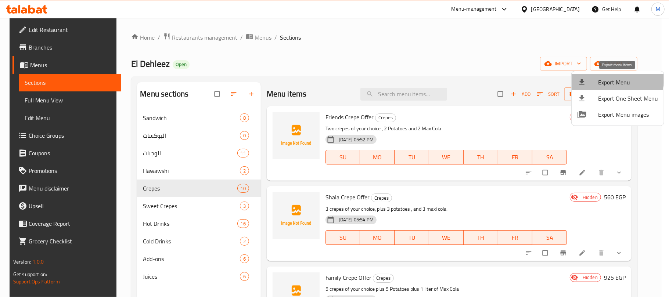
click at [612, 78] on span "Export Menu" at bounding box center [629, 82] width 60 height 9
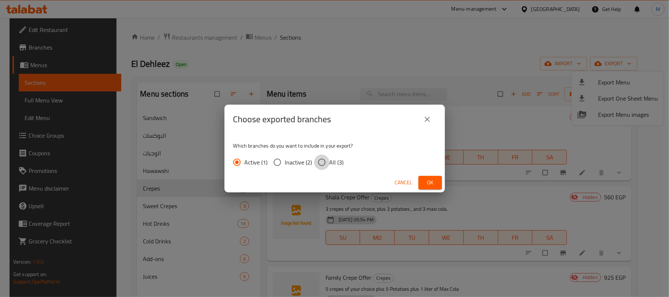
click at [328, 161] on input "All (3)" at bounding box center [321, 162] width 15 height 15
radio input "true"
click at [437, 184] on button "Ok" at bounding box center [431, 183] width 24 height 14
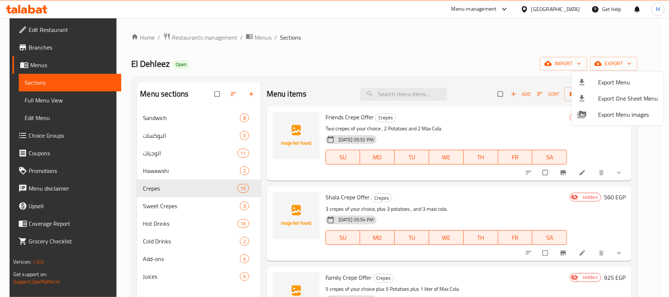
click at [628, 154] on div at bounding box center [334, 148] width 669 height 297
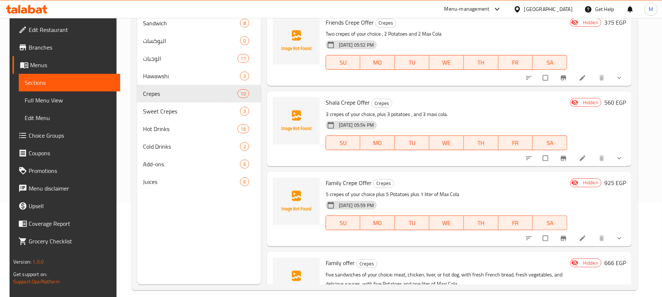
scroll to position [103, 0]
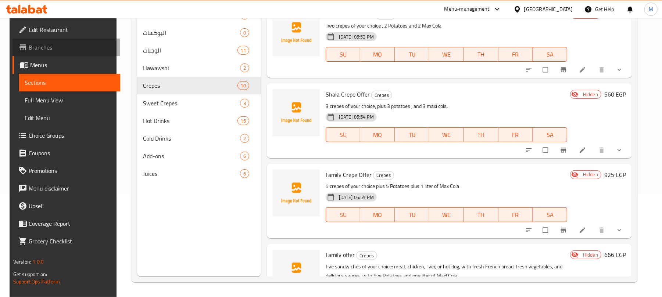
click at [69, 44] on span "Branches" at bounding box center [72, 47] width 86 height 9
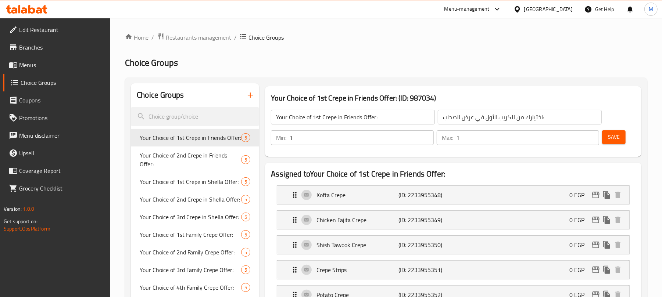
click at [252, 94] on icon "button" at bounding box center [250, 95] width 9 height 9
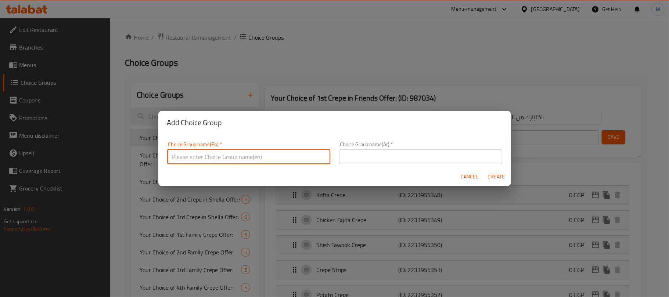
click at [243, 154] on input "text" at bounding box center [248, 157] width 163 height 15
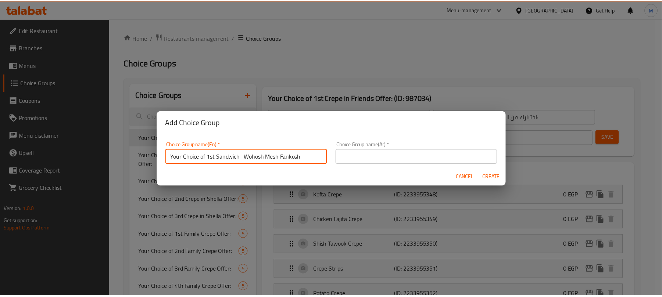
scroll to position [2, 0]
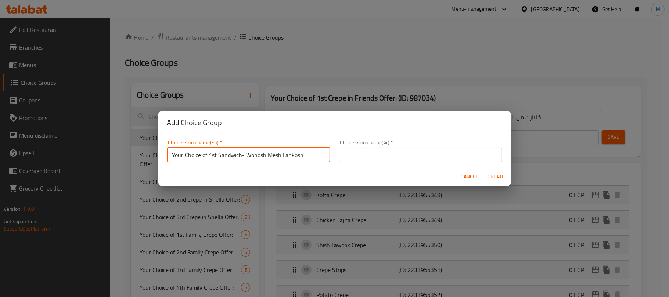
drag, startPoint x: 303, startPoint y: 158, endPoint x: 249, endPoint y: 163, distance: 55.0
click at [249, 163] on div "Choice Group name(En)   * Your Choice of 1st Sandwich- Wohosh Mesh Fankosh Choi…" at bounding box center [249, 151] width 172 height 31
type input "Your Choice of 1st Sandwich for Family Offer"
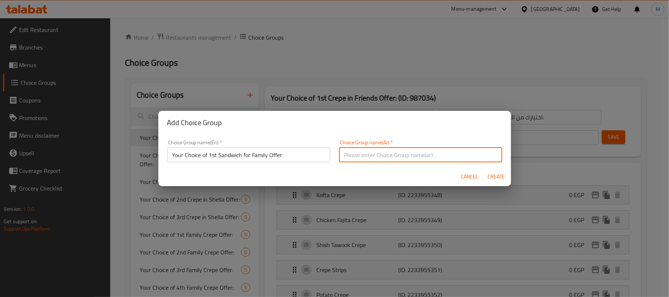
click at [364, 149] on input "text" at bounding box center [420, 155] width 163 height 15
type input "اختيارك من للساندويتش الاول عرض العائلة:"
click at [286, 155] on input "Your Choice of 1st Sandwich for Family Offer" at bounding box center [248, 155] width 163 height 15
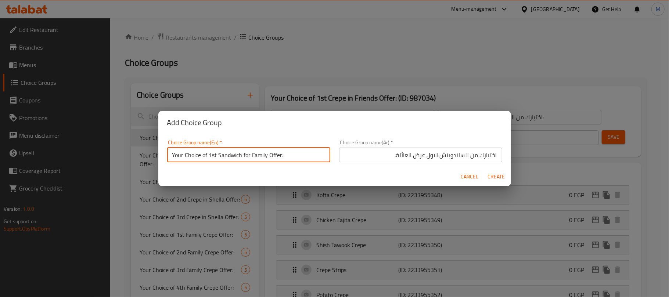
type input "Your Choice of 1st Sandwich for Family Offer:"
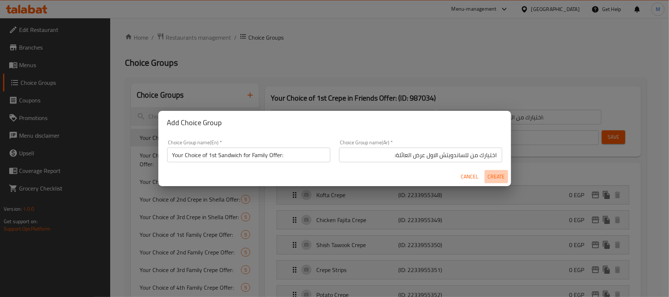
click at [493, 175] on span "Create" at bounding box center [497, 176] width 18 height 9
type input "Your Choice of 1st Sandwich for Family Offer:"
type input "اختيارك من للساندويتش الاول عرض العائلة:"
type input "0"
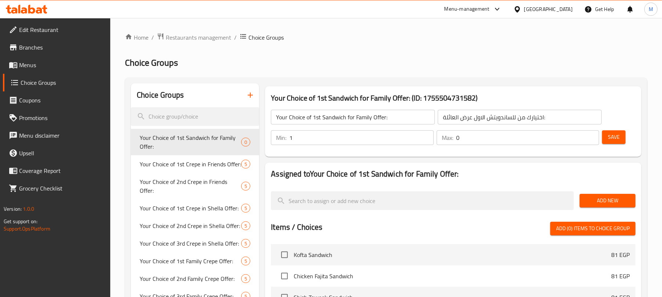
type input "1"
click at [427, 135] on input "1" at bounding box center [361, 138] width 144 height 15
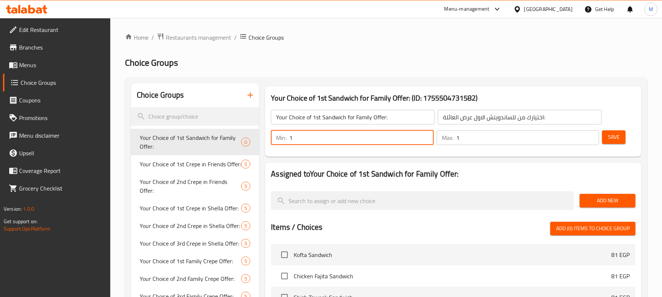
type input "1"
click at [594, 136] on input "1" at bounding box center [527, 138] width 143 height 15
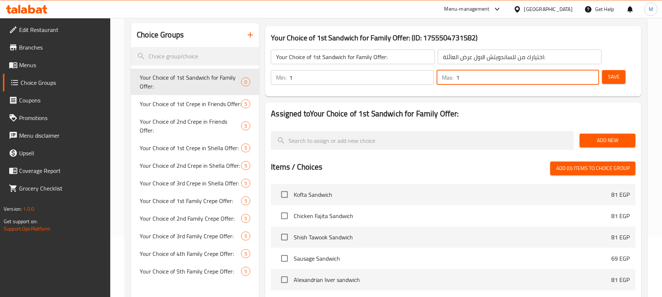
scroll to position [60, 0]
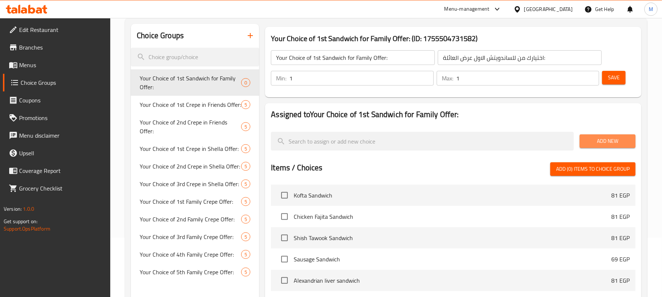
click at [619, 140] on span "Add New" at bounding box center [608, 141] width 44 height 9
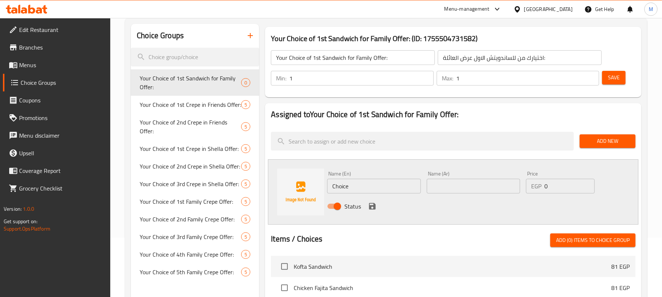
click at [619, 140] on span "Add New" at bounding box center [608, 141] width 44 height 9
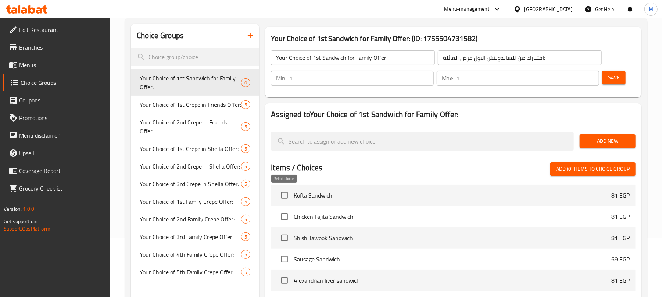
click at [286, 193] on input "checkbox" at bounding box center [284, 195] width 15 height 15
checkbox input "true"
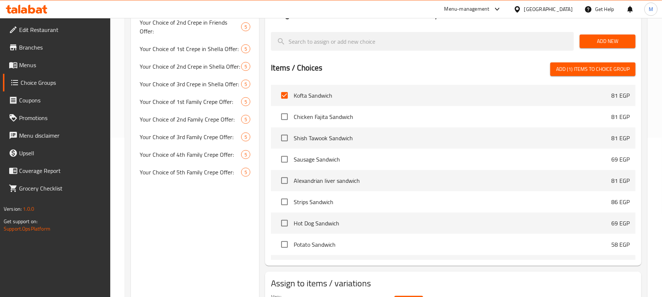
scroll to position [160, 0]
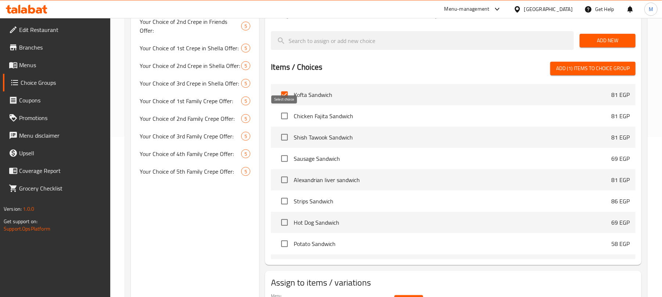
click at [283, 116] on input "checkbox" at bounding box center [284, 115] width 15 height 15
checkbox input "true"
click at [287, 180] on input "checkbox" at bounding box center [284, 179] width 15 height 15
checkbox input "true"
click at [287, 132] on input "checkbox" at bounding box center [284, 137] width 15 height 15
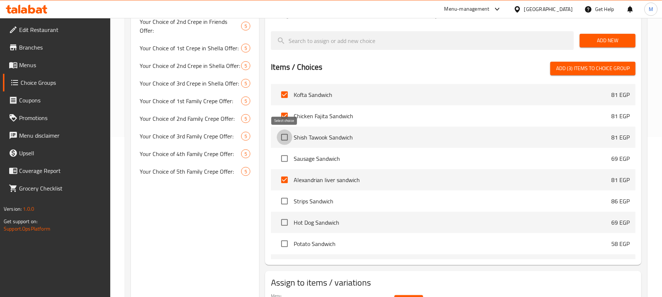
checkbox input "true"
click at [286, 204] on input "checkbox" at bounding box center [284, 201] width 15 height 15
checkbox input "true"
click at [287, 224] on input "checkbox" at bounding box center [284, 222] width 15 height 15
checkbox input "true"
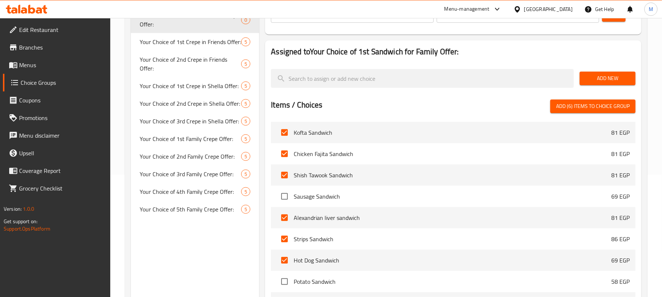
scroll to position [112, 0]
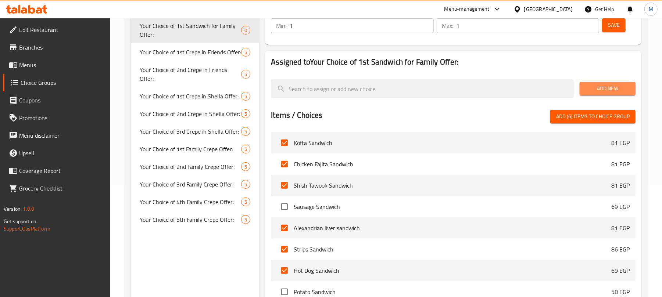
click at [605, 90] on span "Add New" at bounding box center [608, 88] width 44 height 9
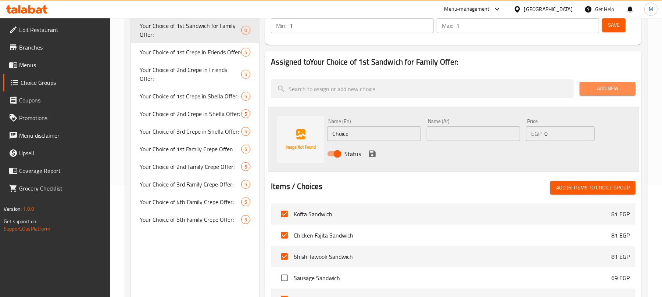
click at [605, 90] on span "Add New" at bounding box center [608, 88] width 44 height 9
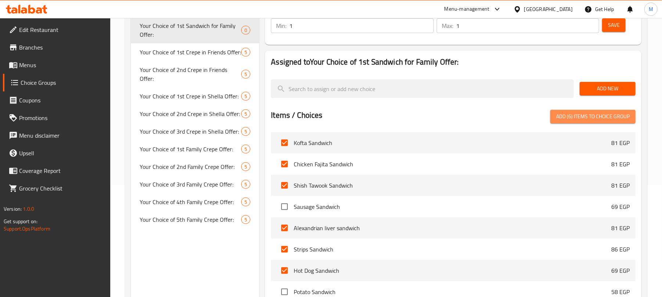
click at [600, 115] on span "Add (6) items to choice group" at bounding box center [593, 116] width 74 height 9
checkbox input "false"
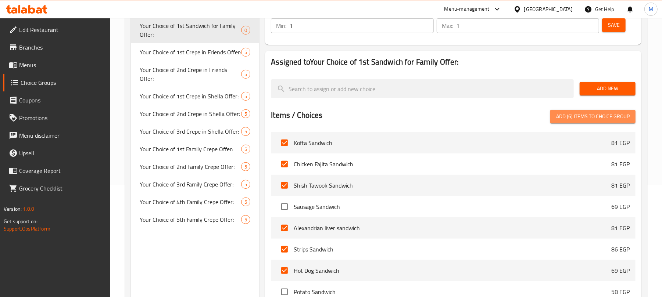
checkbox input "false"
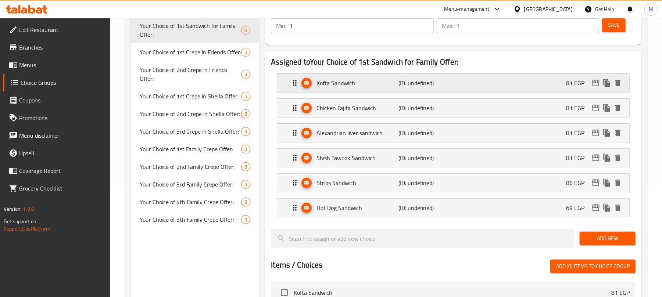
click at [577, 90] on div "Kofta Sandwich (ID: undefined) 81 EGP" at bounding box center [455, 83] width 330 height 18
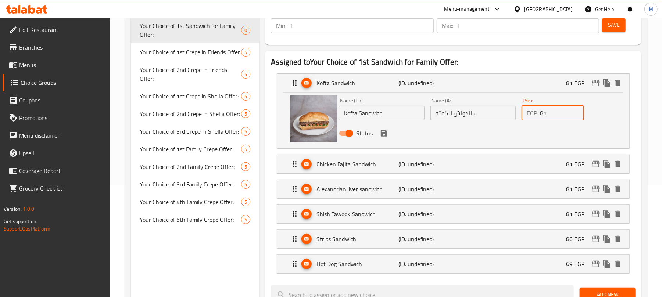
drag, startPoint x: 548, startPoint y: 115, endPoint x: 515, endPoint y: 118, distance: 32.8
click at [515, 118] on div "Name (En) Kofta Sandwich Name (En) Name (Ar) ساندوتش الكفته Name (Ar) Price EGP…" at bounding box center [473, 119] width 274 height 48
click at [383, 135] on icon "save" at bounding box center [384, 133] width 7 height 7
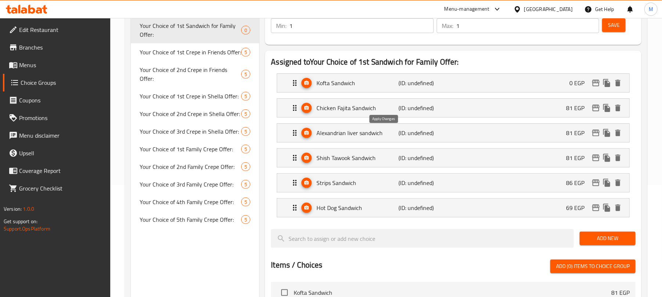
type input "0"
click at [515, 106] on div "Chicken Fajita Sandwich (ID: undefined) 81 EGP" at bounding box center [455, 108] width 330 height 18
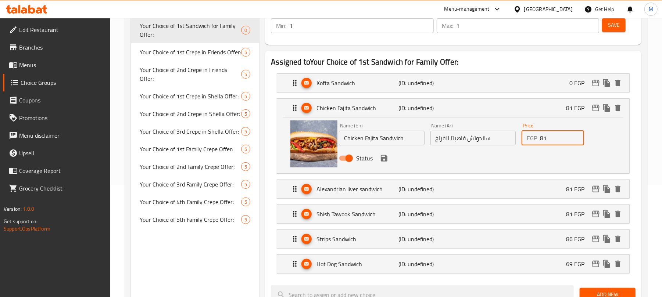
drag, startPoint x: 553, startPoint y: 140, endPoint x: 514, endPoint y: 140, distance: 39.3
click at [514, 140] on div "Name (En) Chicken Fajita Sandwich Name (En) Name (Ar) ساندوتش فاهيتا الفراخ Nam…" at bounding box center [473, 144] width 274 height 48
type input "0"
click at [386, 164] on button "save" at bounding box center [384, 158] width 11 height 11
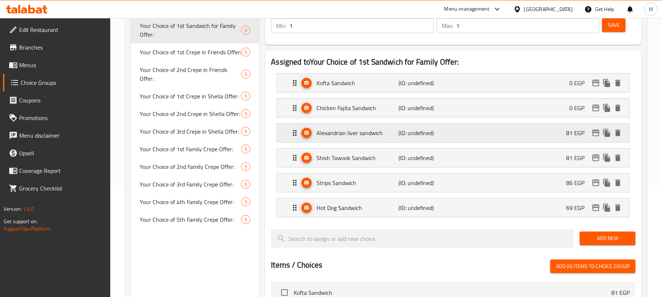
click at [529, 139] on div "Alexandrian liver sandwich (ID: undefined) 81 EGP" at bounding box center [455, 133] width 330 height 18
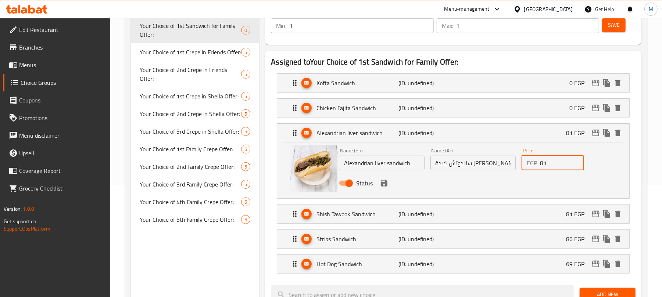
drag, startPoint x: 563, startPoint y: 166, endPoint x: 464, endPoint y: 158, distance: 100.0
click at [464, 158] on div "Name (En) Alexandrian liver sandwich Name (En) Name (Ar) ساندوتش كبدة اسكندراني…" at bounding box center [473, 169] width 274 height 48
click at [382, 187] on icon "save" at bounding box center [384, 183] width 7 height 7
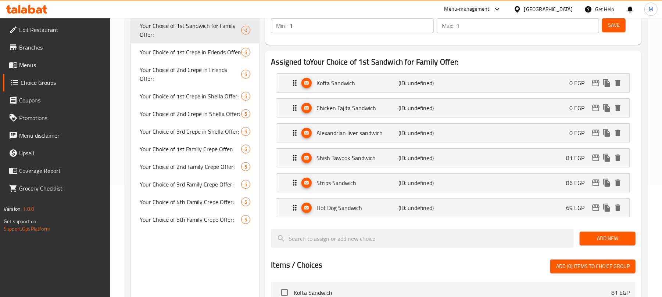
type input "0"
click at [412, 162] on p "(ID: undefined)" at bounding box center [426, 158] width 55 height 9
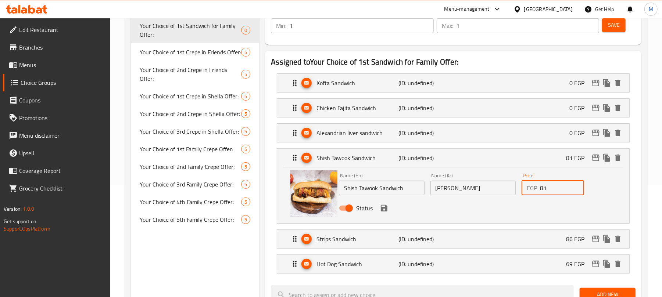
drag, startPoint x: 556, startPoint y: 187, endPoint x: 465, endPoint y: 191, distance: 91.2
click at [465, 191] on div "Name (En) [PERSON_NAME] Sandwich Name (En) Name (Ar) ساندوتش شيش طاووق Name (Ar…" at bounding box center [473, 194] width 274 height 48
click at [388, 211] on icon "save" at bounding box center [384, 208] width 9 height 9
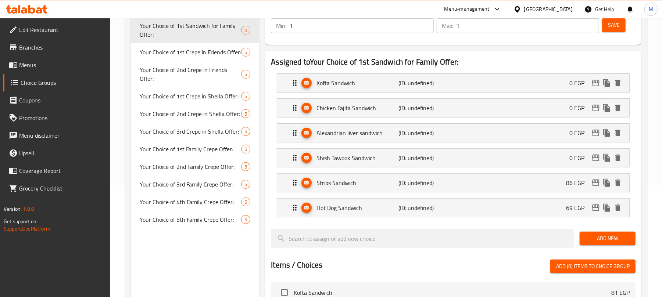
type input "0"
click at [421, 186] on p "(ID: undefined)" at bounding box center [426, 183] width 55 height 9
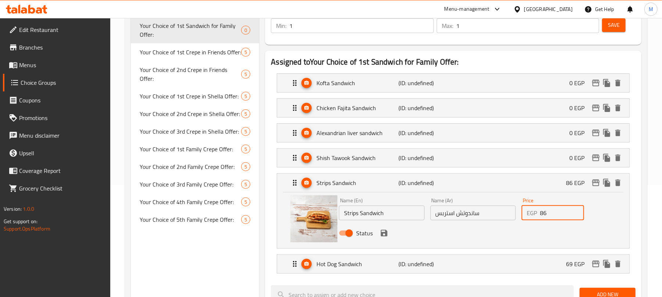
drag, startPoint x: 561, startPoint y: 215, endPoint x: 504, endPoint y: 214, distance: 56.3
click at [504, 214] on div "Name (En) Strips Sandwich Name (En) Name (Ar) ساندوتش استربس Name (Ar) Price EG…" at bounding box center [473, 219] width 274 height 48
click at [385, 235] on icon "save" at bounding box center [384, 233] width 7 height 7
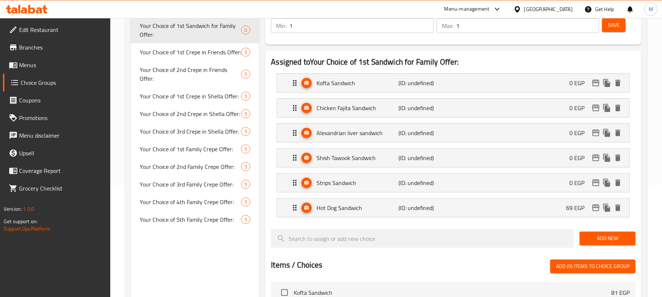
type input "0"
click at [407, 221] on li "Hot Dog Sandwich (ID: undefined) 69 EGP Name (En) Hot Dog Sandwich Name (En) Na…" at bounding box center [453, 208] width 365 height 25
click at [449, 215] on div "Hot Dog Sandwich (ID: undefined) 69 EGP" at bounding box center [455, 208] width 330 height 18
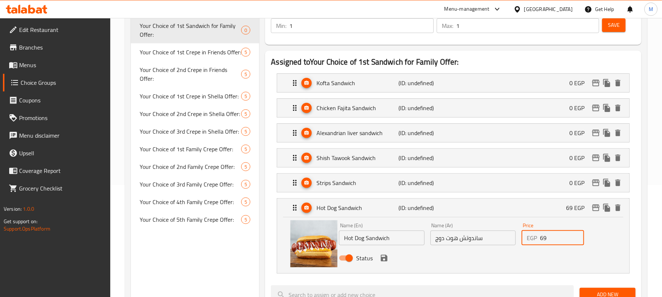
drag, startPoint x: 554, startPoint y: 245, endPoint x: 480, endPoint y: 240, distance: 74.8
click at [480, 240] on div "Name (En) Hot Dog Sandwich Name (En) Name (Ar) ساندوتش هوت دوج Name (Ar) Price …" at bounding box center [473, 244] width 274 height 48
click at [386, 262] on icon "save" at bounding box center [384, 258] width 7 height 7
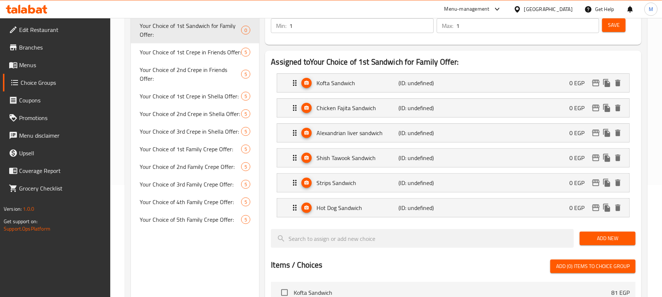
type input "0"
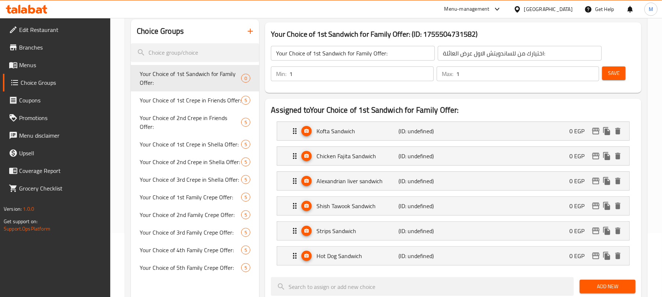
scroll to position [65, 0]
